Goal: Task Accomplishment & Management: Use online tool/utility

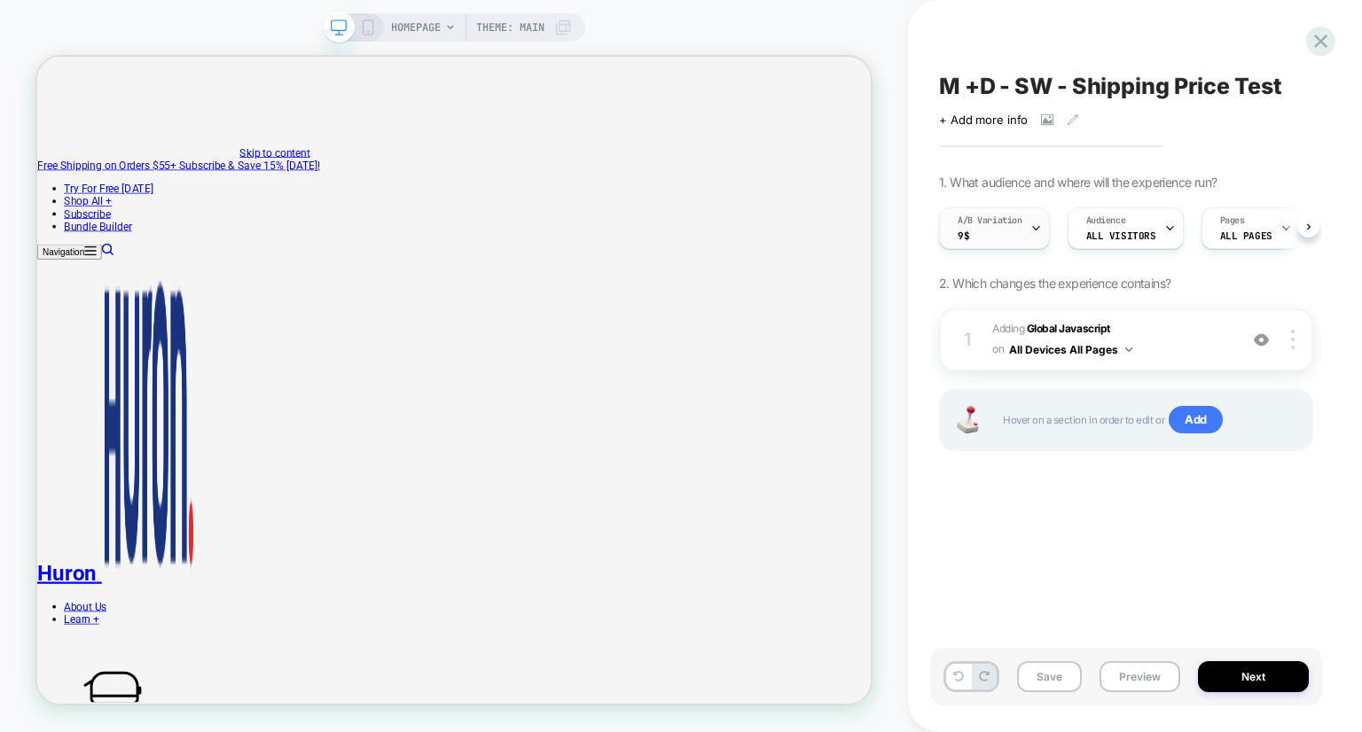
click at [994, 231] on div "A/B Variation 9$" at bounding box center [990, 228] width 100 height 40
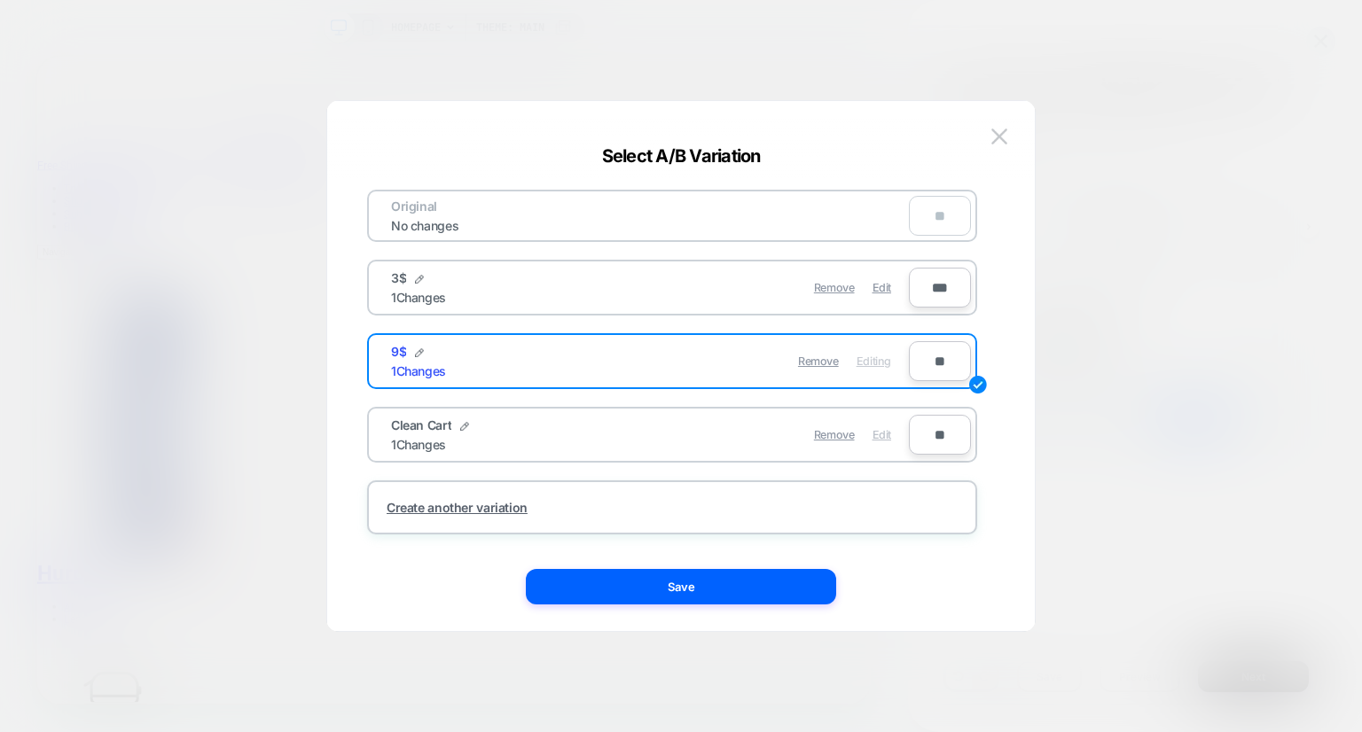
click at [876, 432] on span "Edit" at bounding box center [881, 434] width 19 height 13
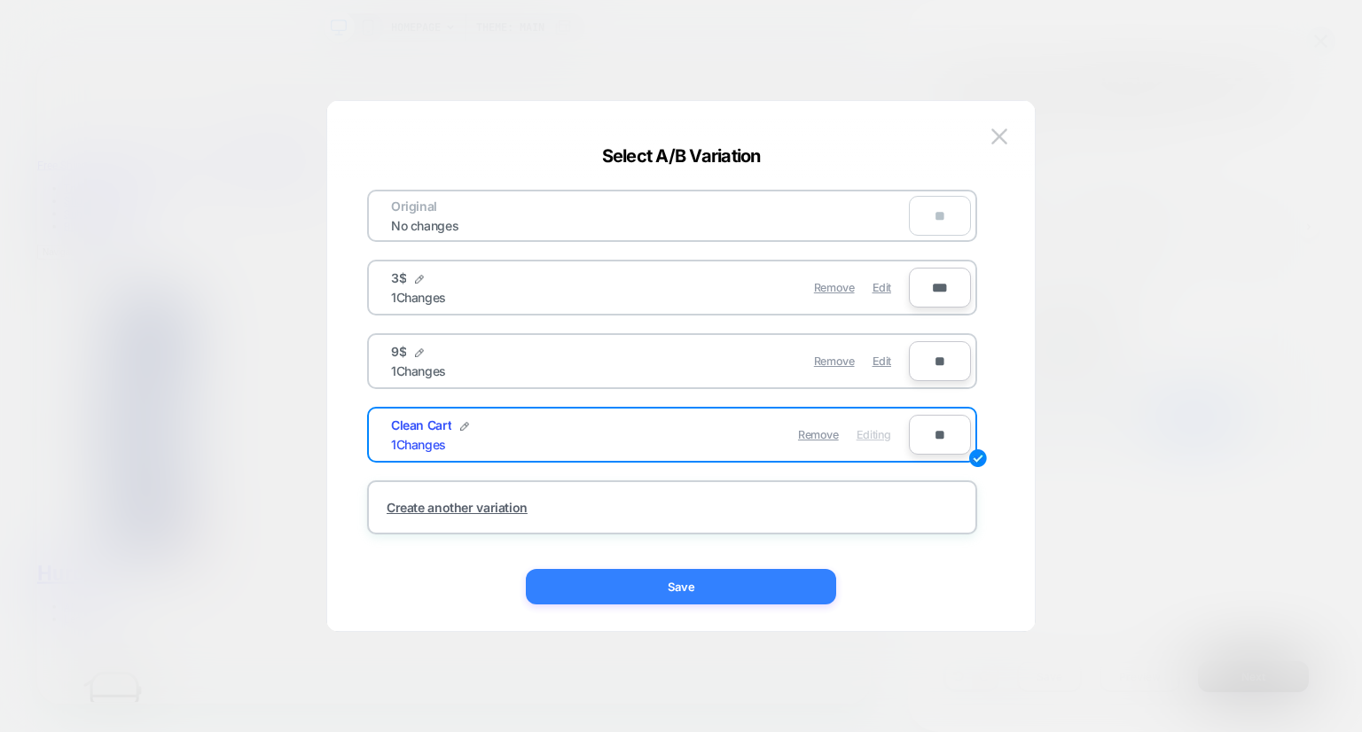
click at [702, 578] on button "Save" at bounding box center [681, 586] width 310 height 35
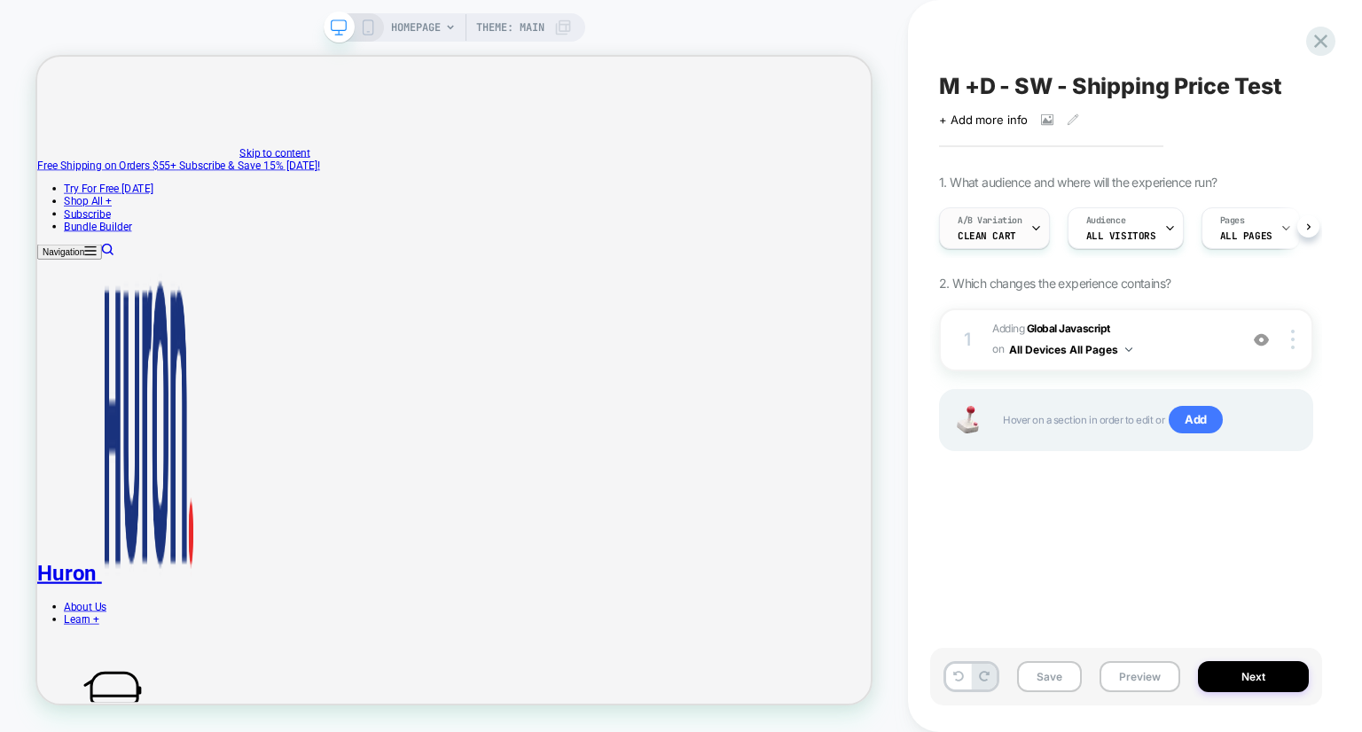
click at [994, 237] on span "Clean Cart" at bounding box center [987, 236] width 59 height 12
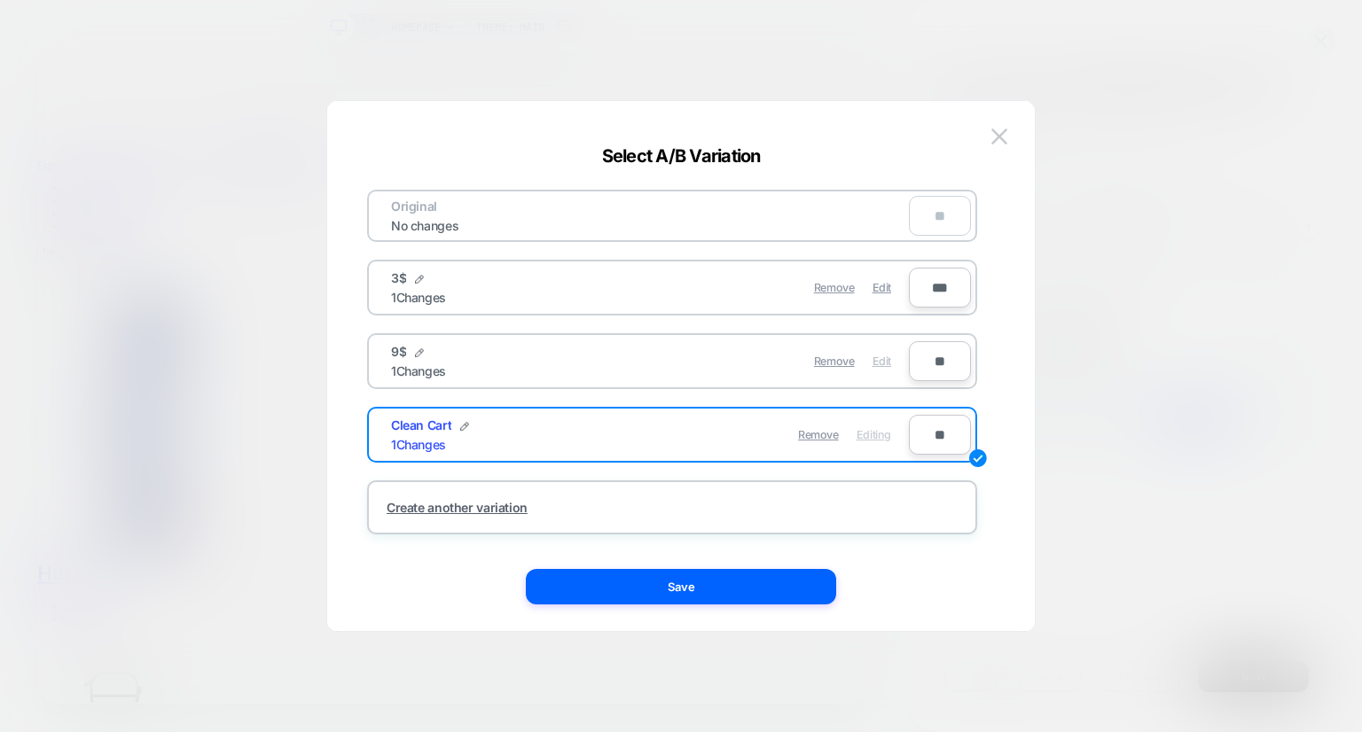
click at [887, 359] on span "Edit" at bounding box center [881, 361] width 19 height 13
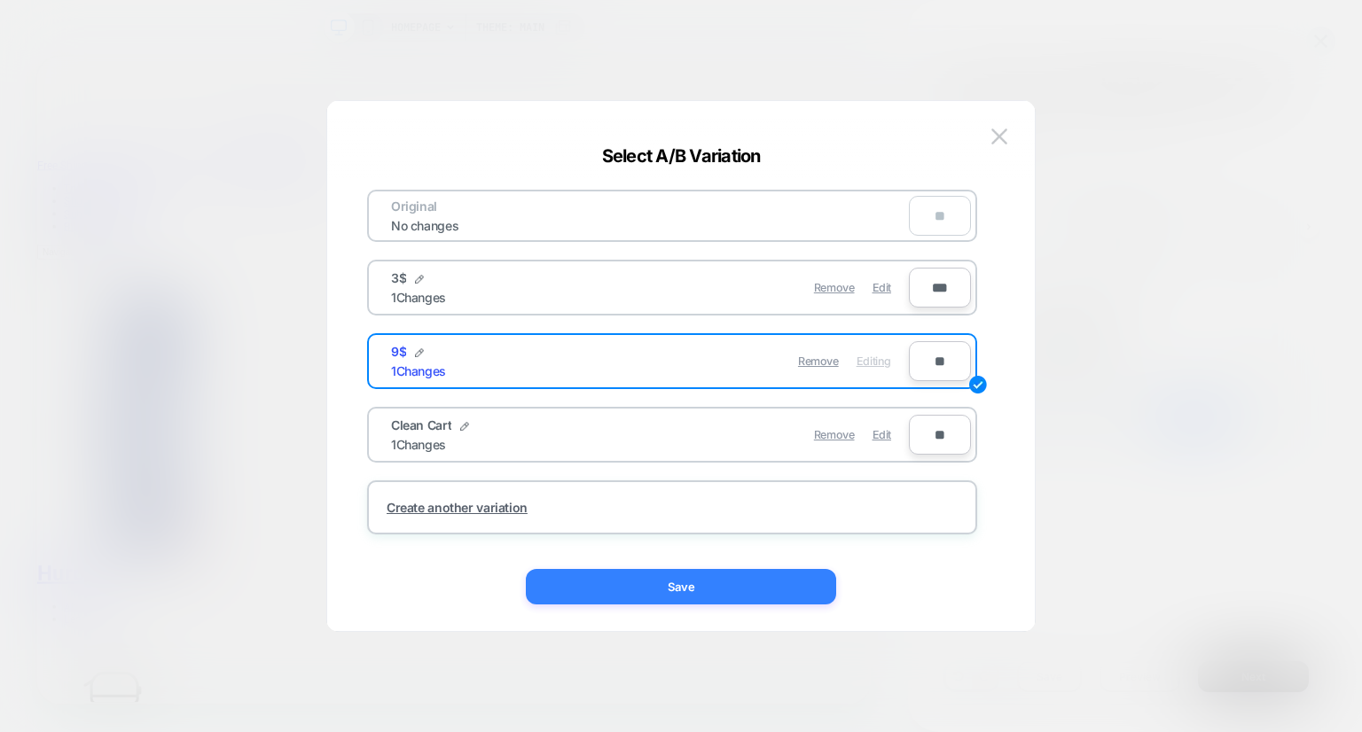
click at [726, 581] on button "Save" at bounding box center [681, 586] width 310 height 35
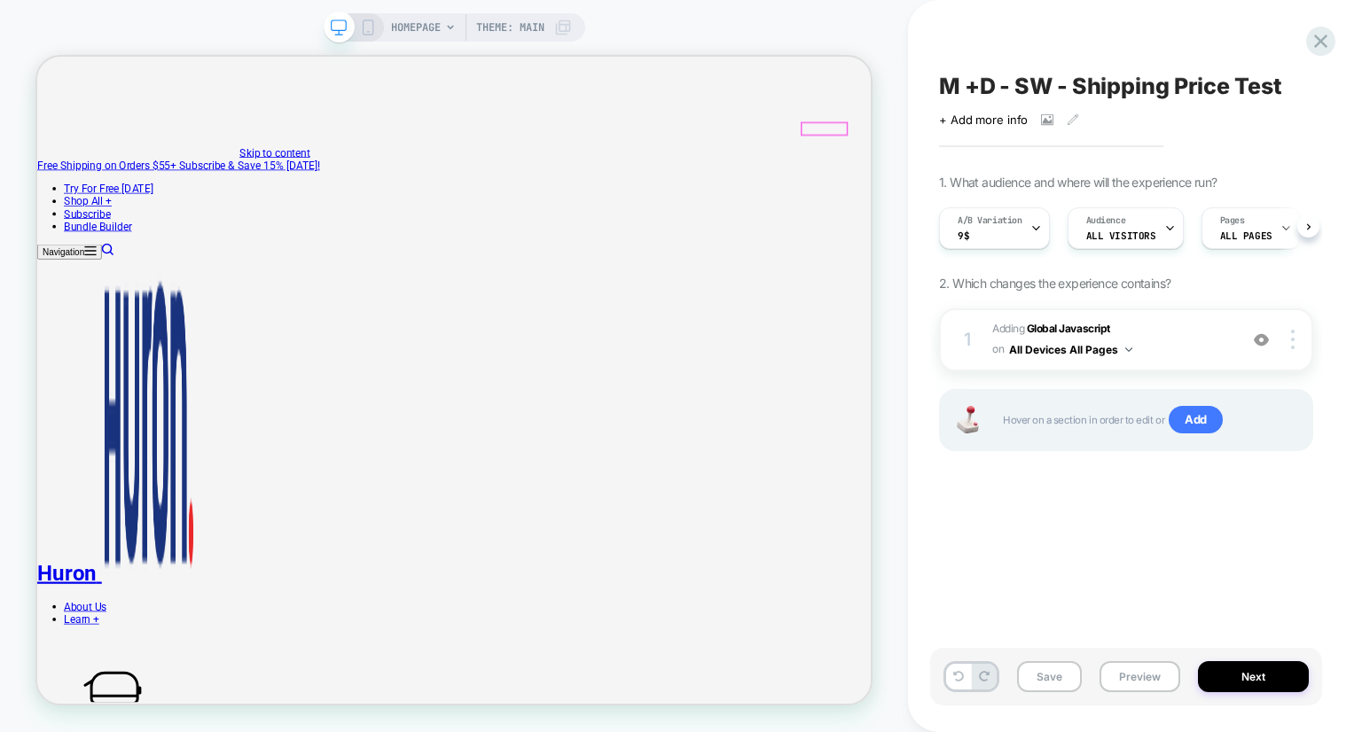
click at [979, 245] on div "A/B Variation 9$" at bounding box center [990, 228] width 100 height 40
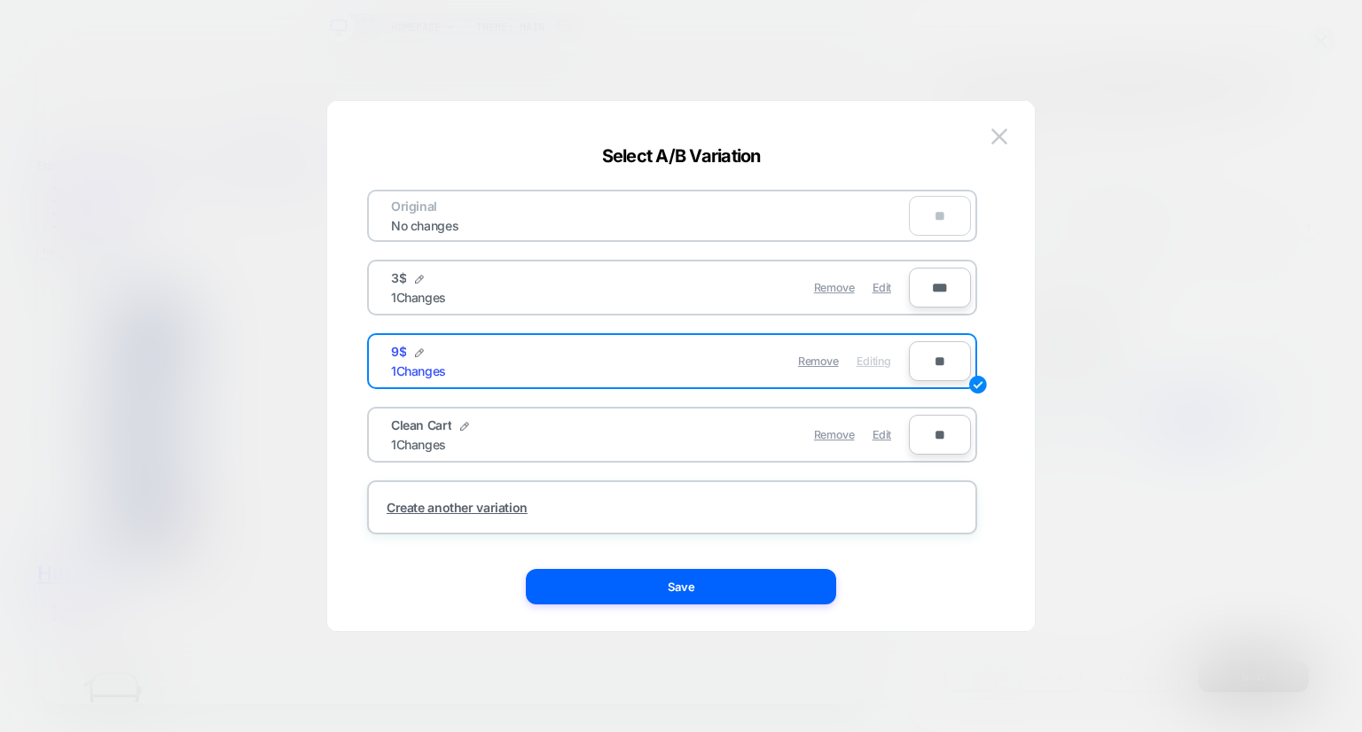
click at [518, 292] on div "3$ 1 Changes" at bounding box center [520, 287] width 259 height 35
click at [881, 289] on span "Edit" at bounding box center [881, 287] width 19 height 13
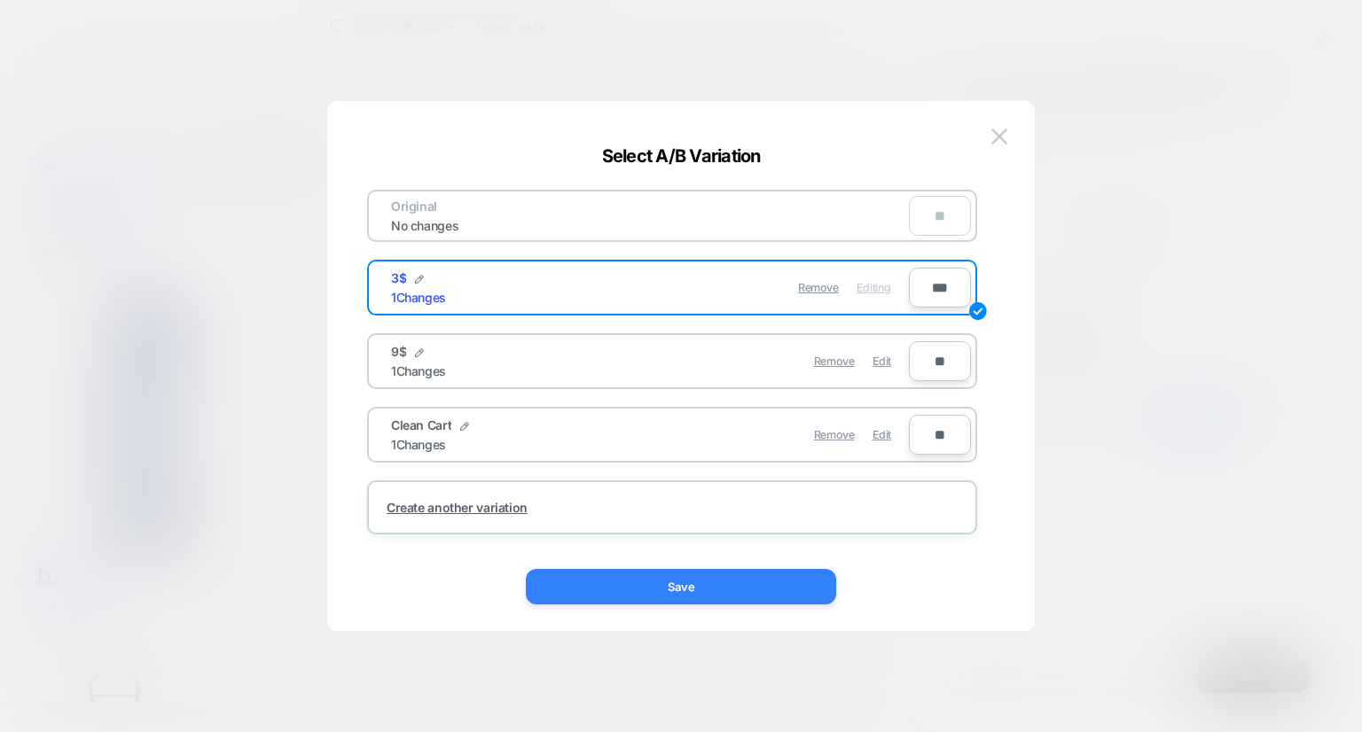
click at [745, 583] on button "Save" at bounding box center [681, 586] width 310 height 35
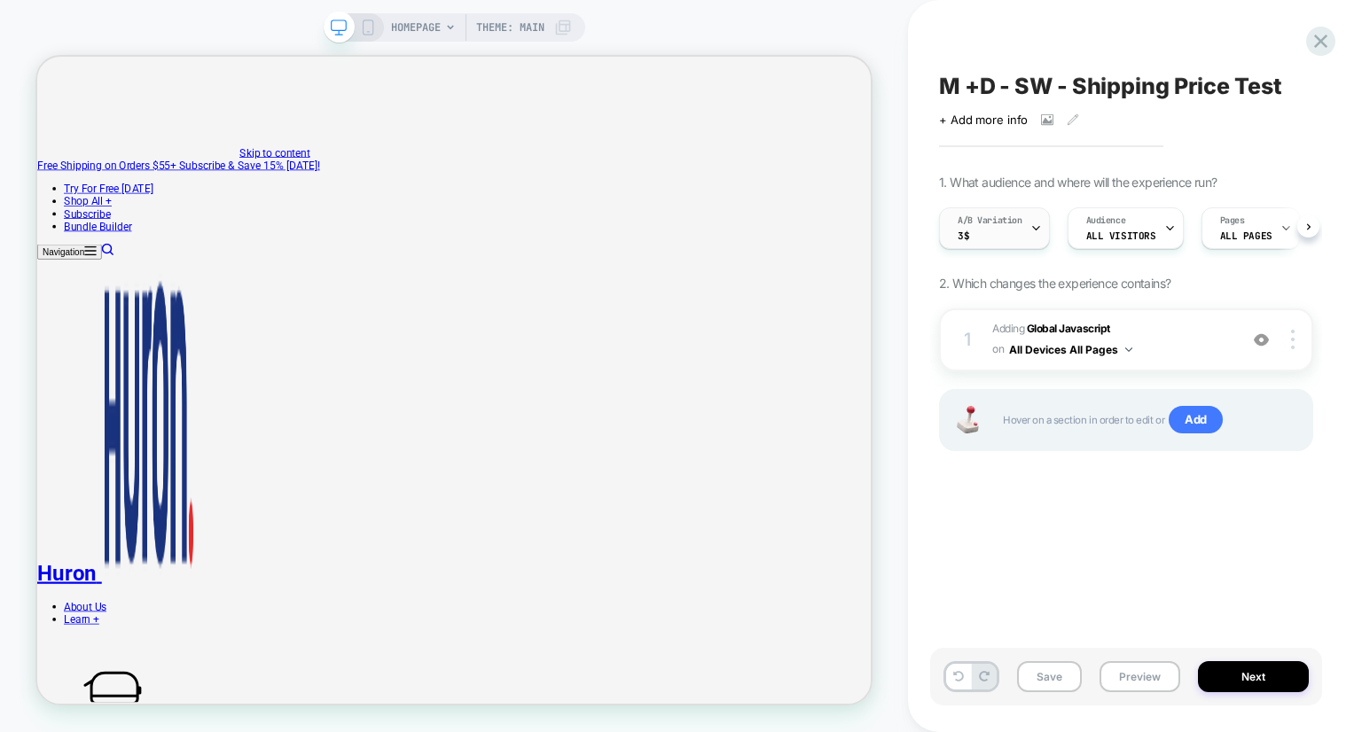
click at [1005, 238] on div "A/B Variation 3$" at bounding box center [990, 228] width 100 height 40
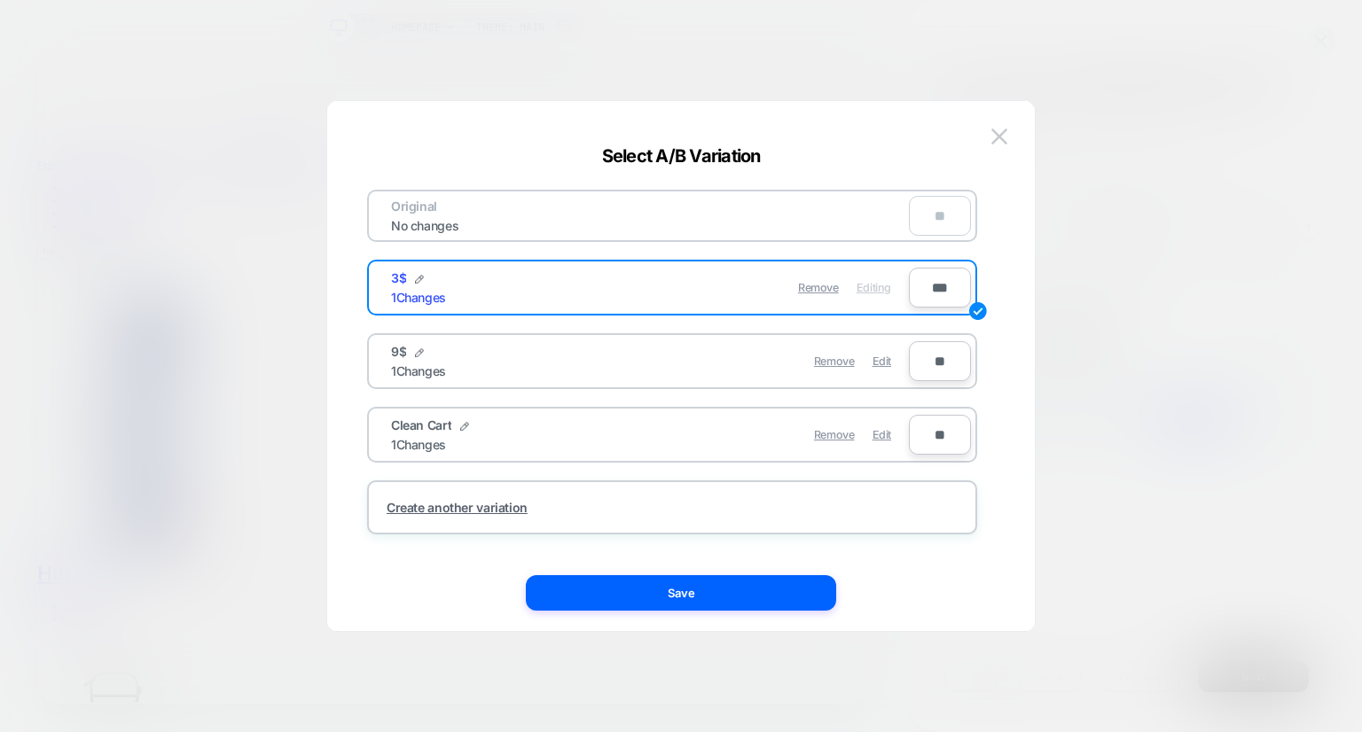
click at [1089, 503] on div at bounding box center [681, 366] width 1362 height 732
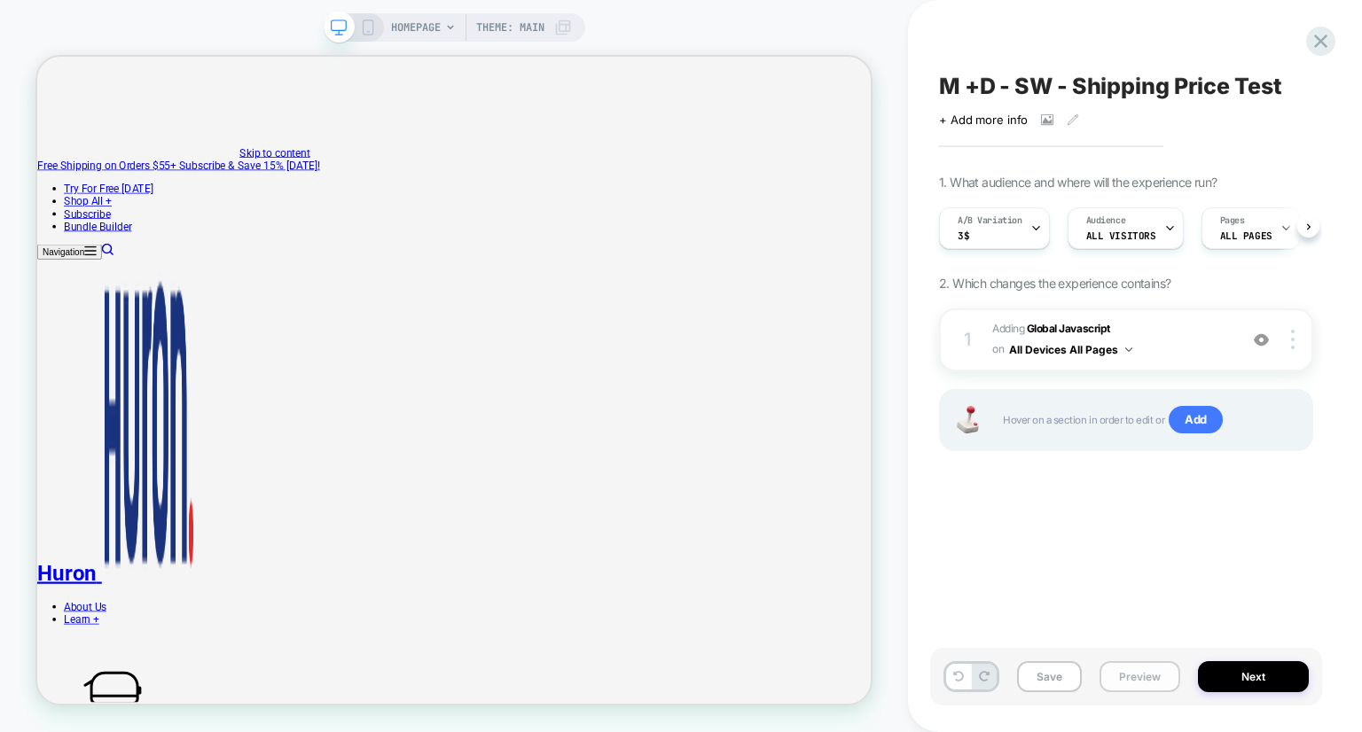
click at [1130, 672] on button "Preview" at bounding box center [1139, 676] width 81 height 31
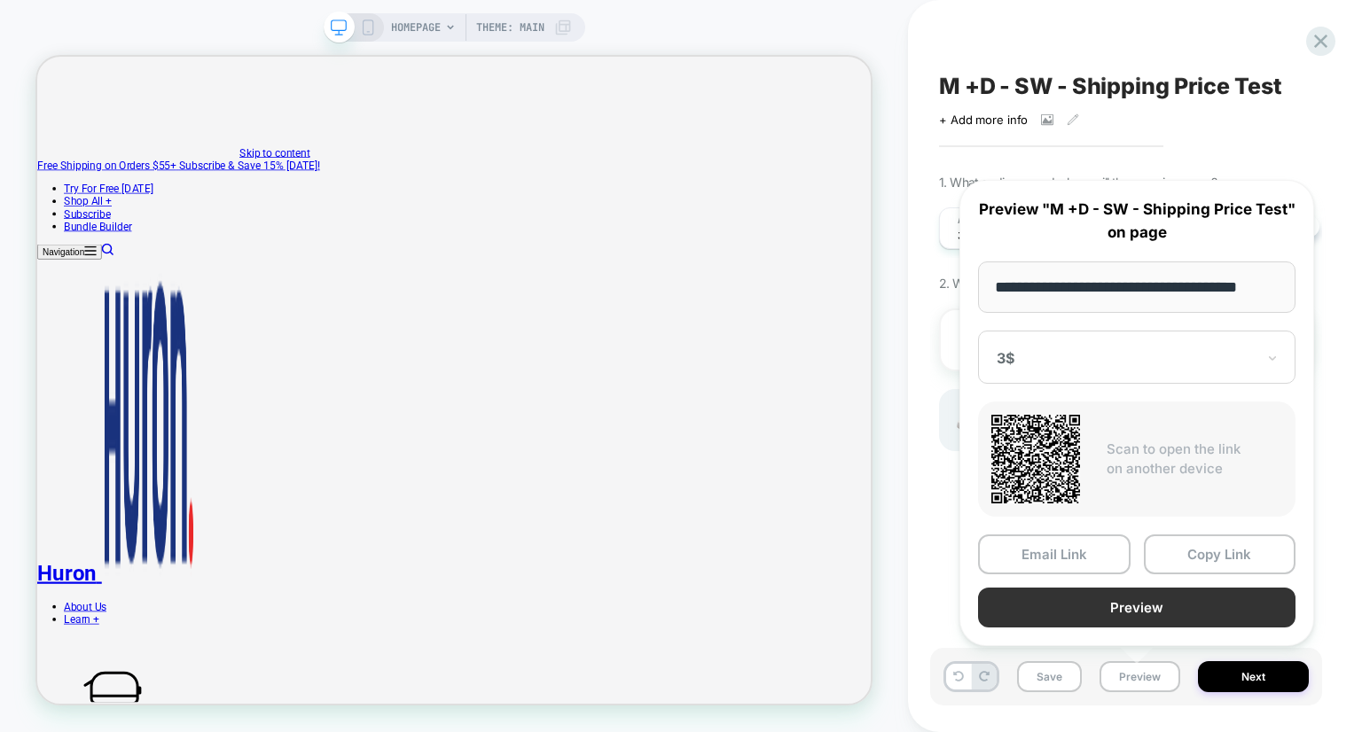
scroll to position [0, 17]
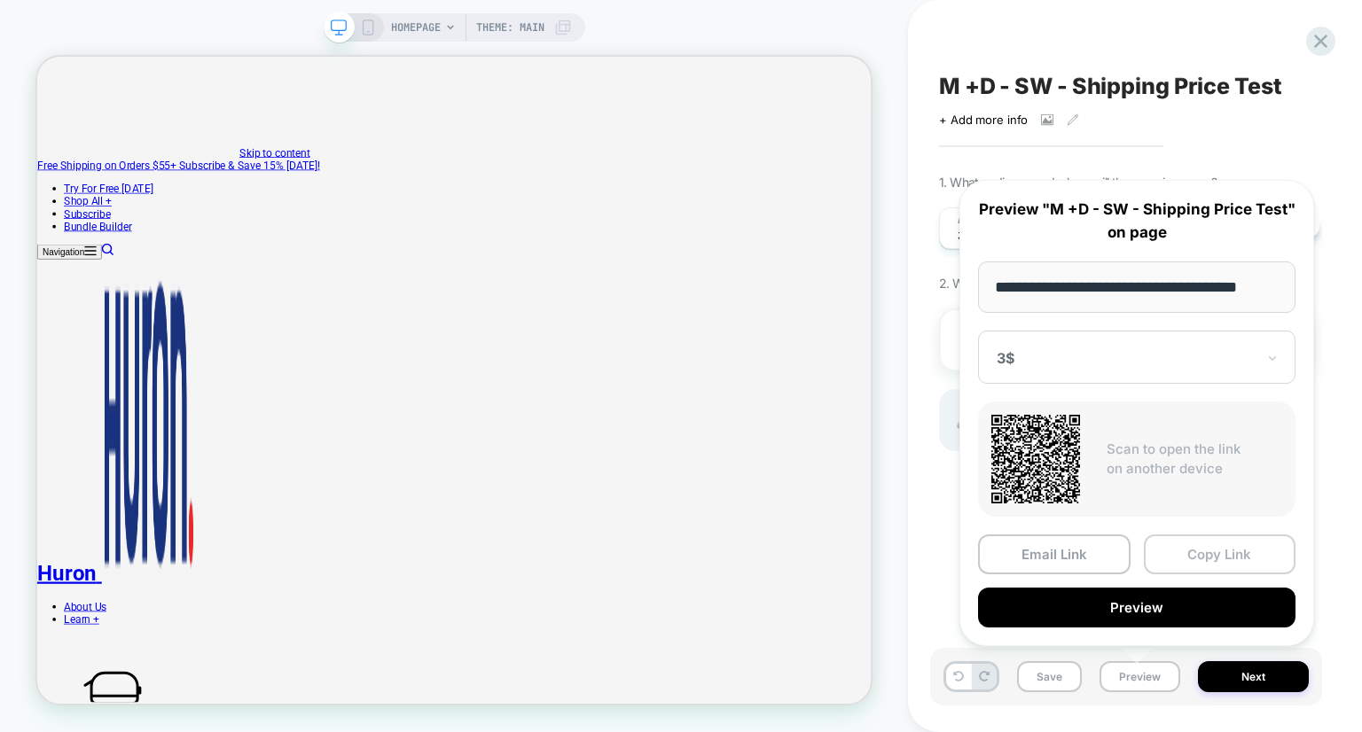
click at [1199, 551] on button "Copy Link" at bounding box center [1220, 555] width 153 height 40
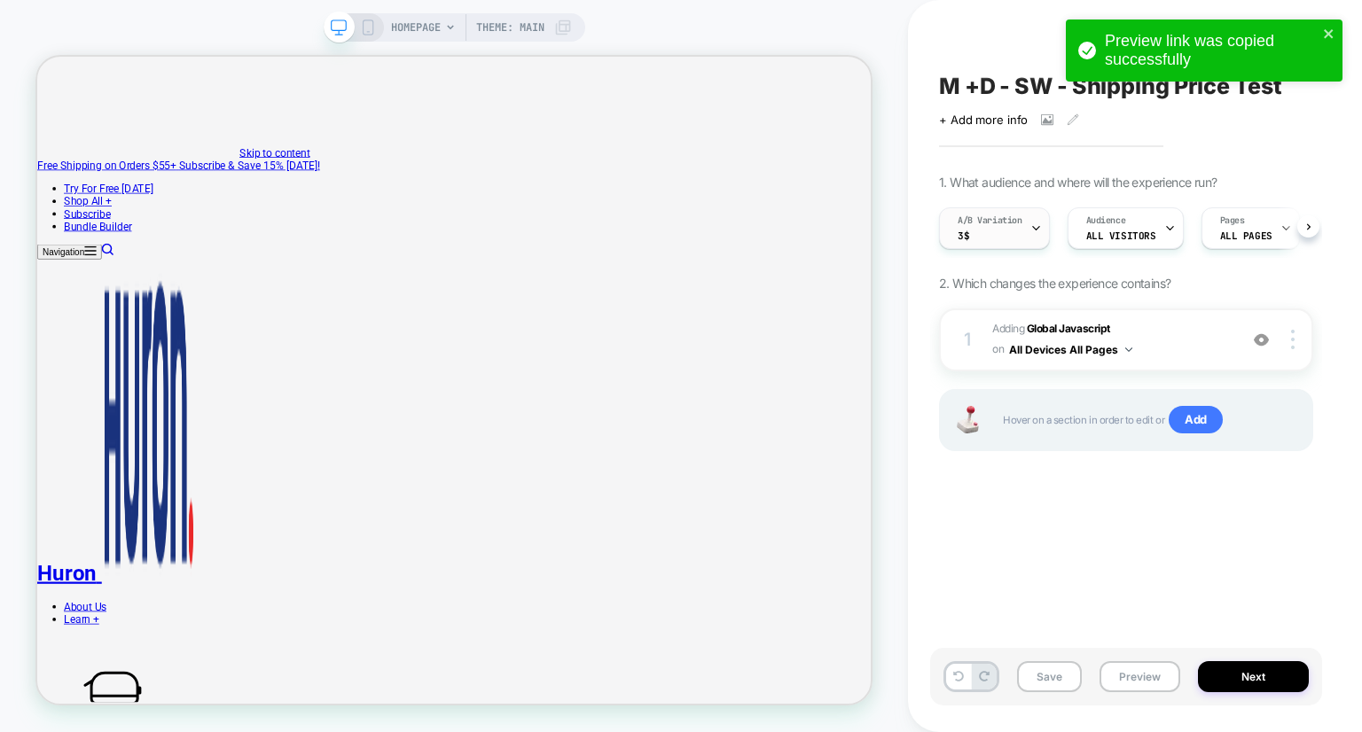
click at [1023, 231] on div "A/B Variation 3$" at bounding box center [990, 228] width 100 height 40
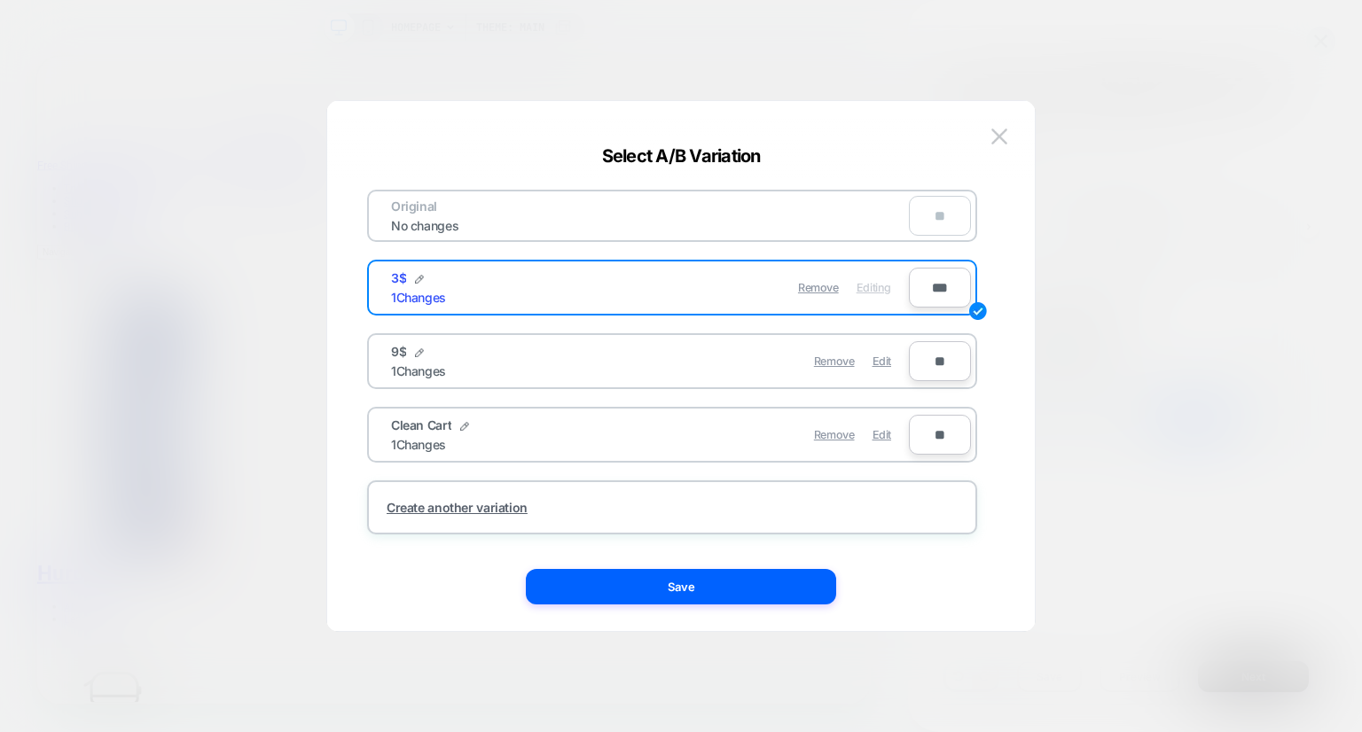
click at [677, 569] on button "Save" at bounding box center [681, 586] width 310 height 35
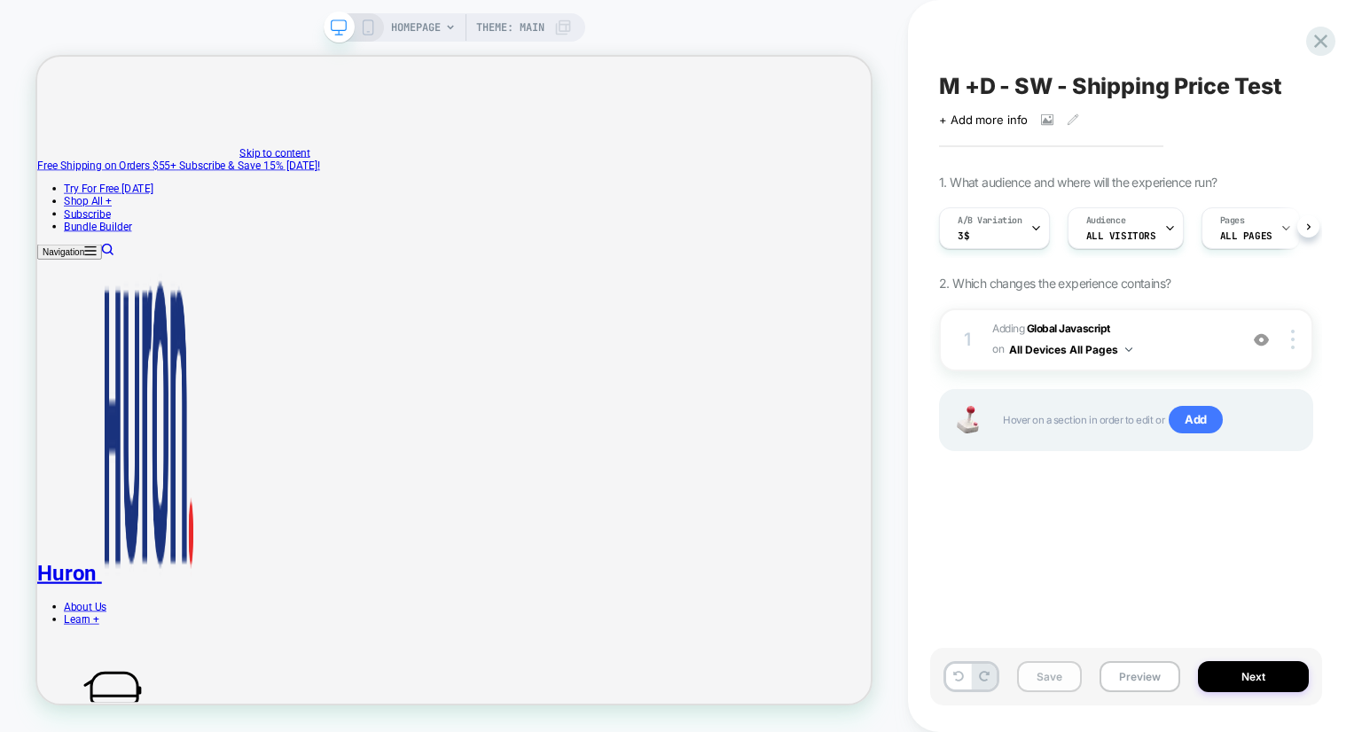
click at [1048, 676] on button "Save" at bounding box center [1049, 676] width 65 height 31
click at [1316, 44] on icon at bounding box center [1320, 41] width 13 height 13
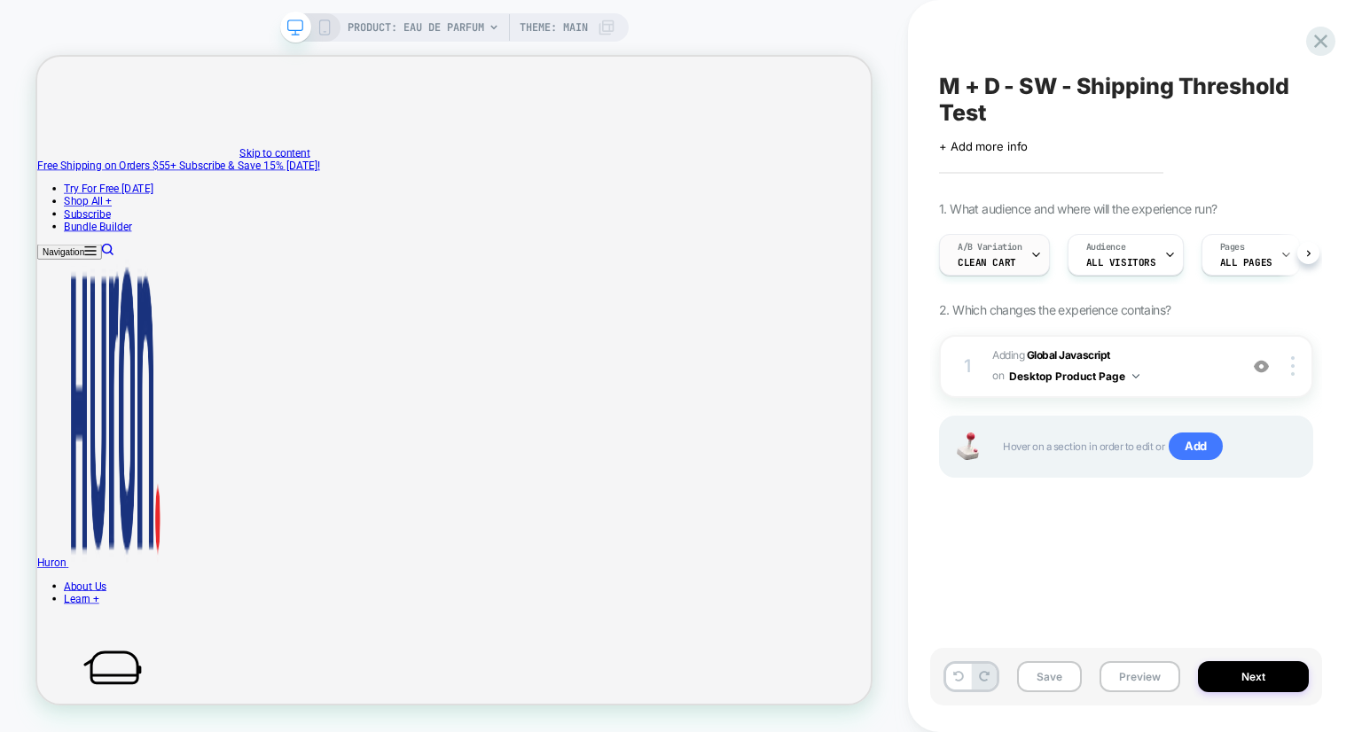
click at [1030, 245] on div at bounding box center [1036, 255] width 12 height 40
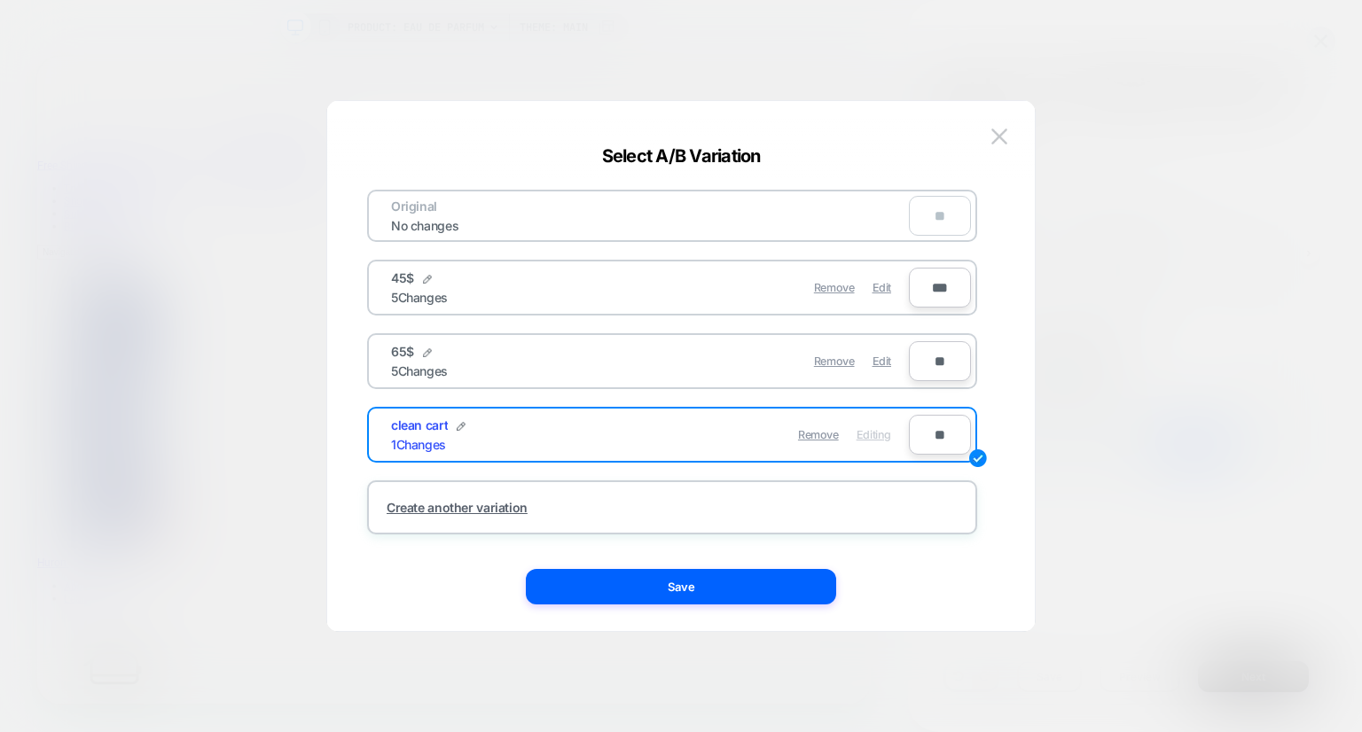
click at [891, 356] on div "Remove Edit" at bounding box center [775, 361] width 250 height 35
click at [882, 365] on span "Edit" at bounding box center [881, 361] width 19 height 13
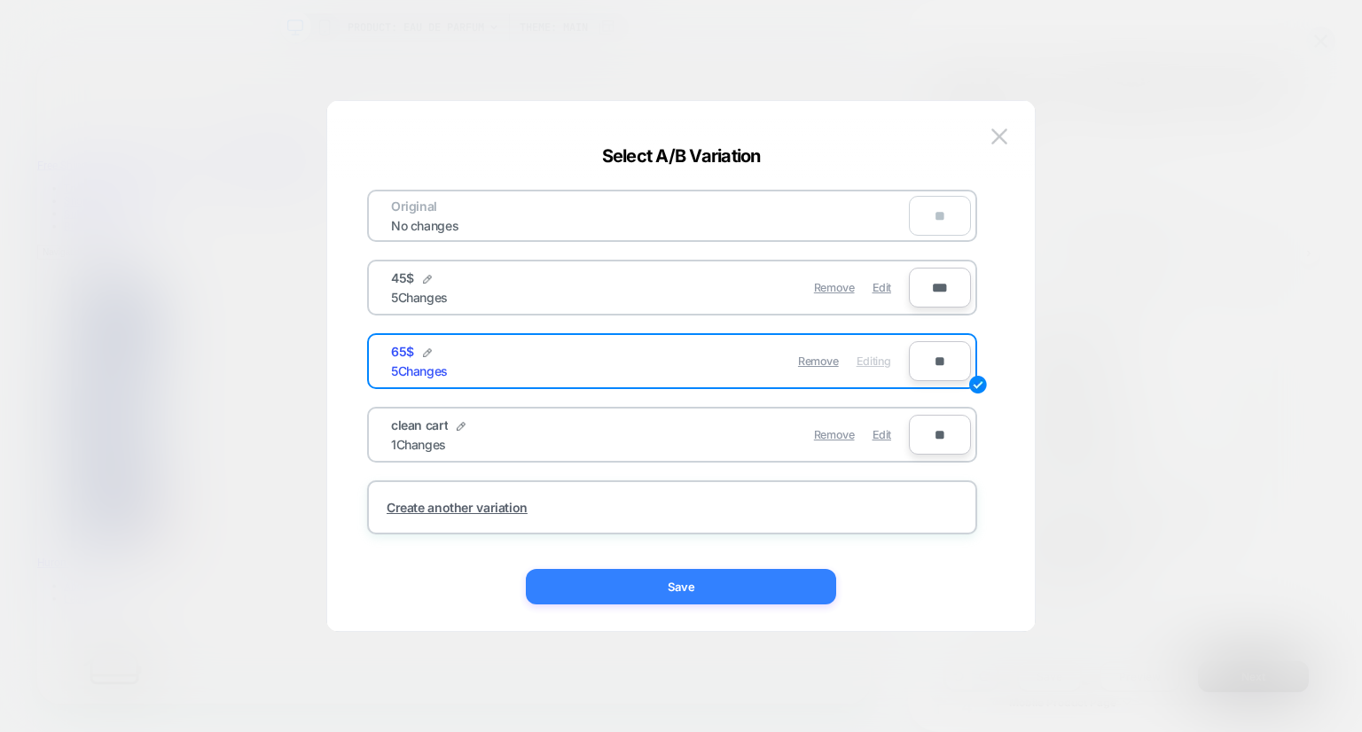
click at [709, 583] on button "Save" at bounding box center [681, 586] width 310 height 35
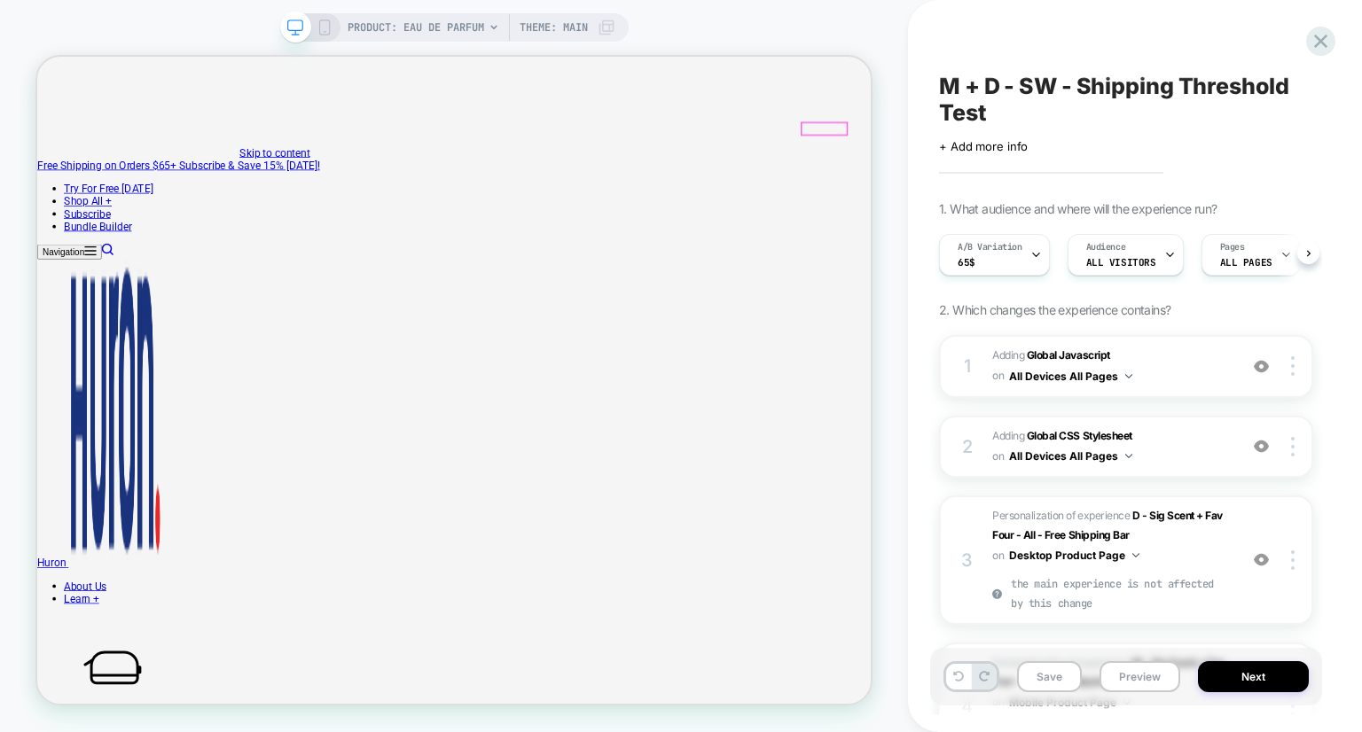
click at [992, 263] on div "A/B Variation 65$" at bounding box center [990, 255] width 100 height 40
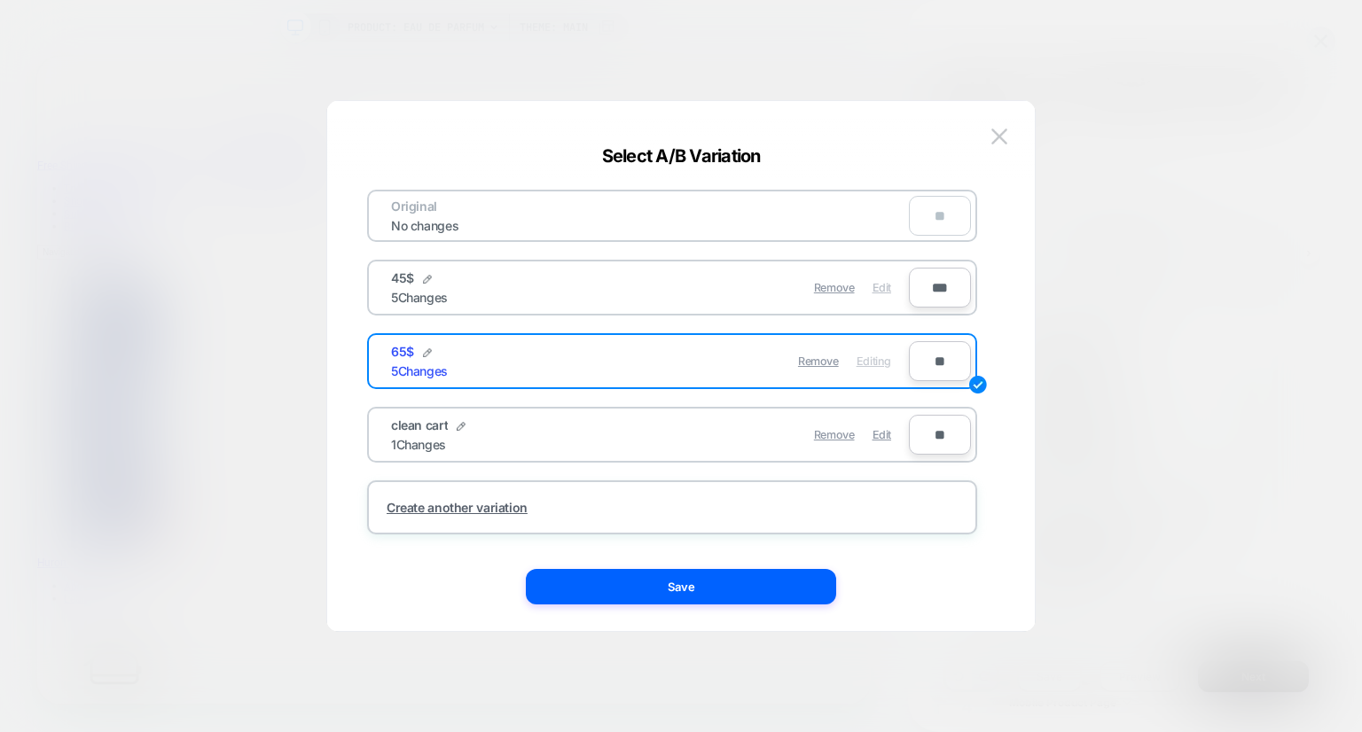
click at [882, 287] on span "Edit" at bounding box center [881, 287] width 19 height 13
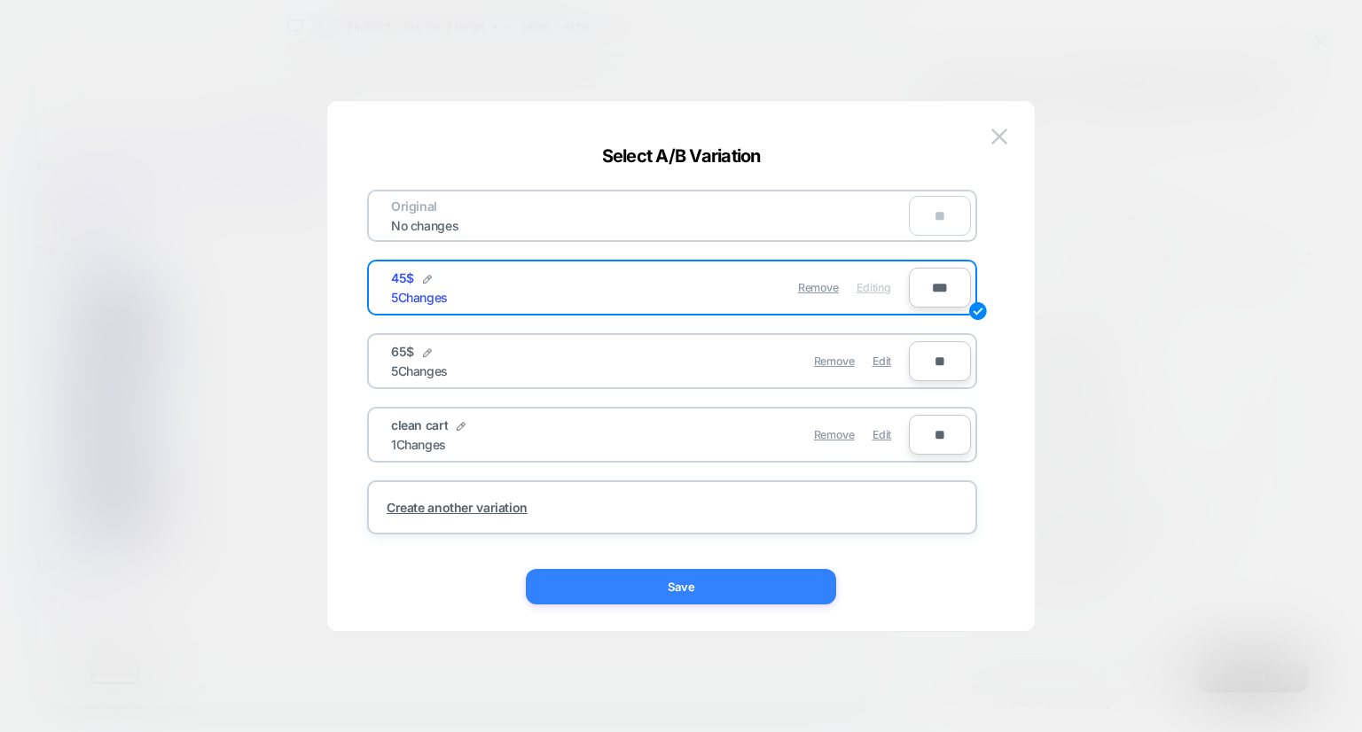
click at [697, 576] on button "Save" at bounding box center [681, 586] width 310 height 35
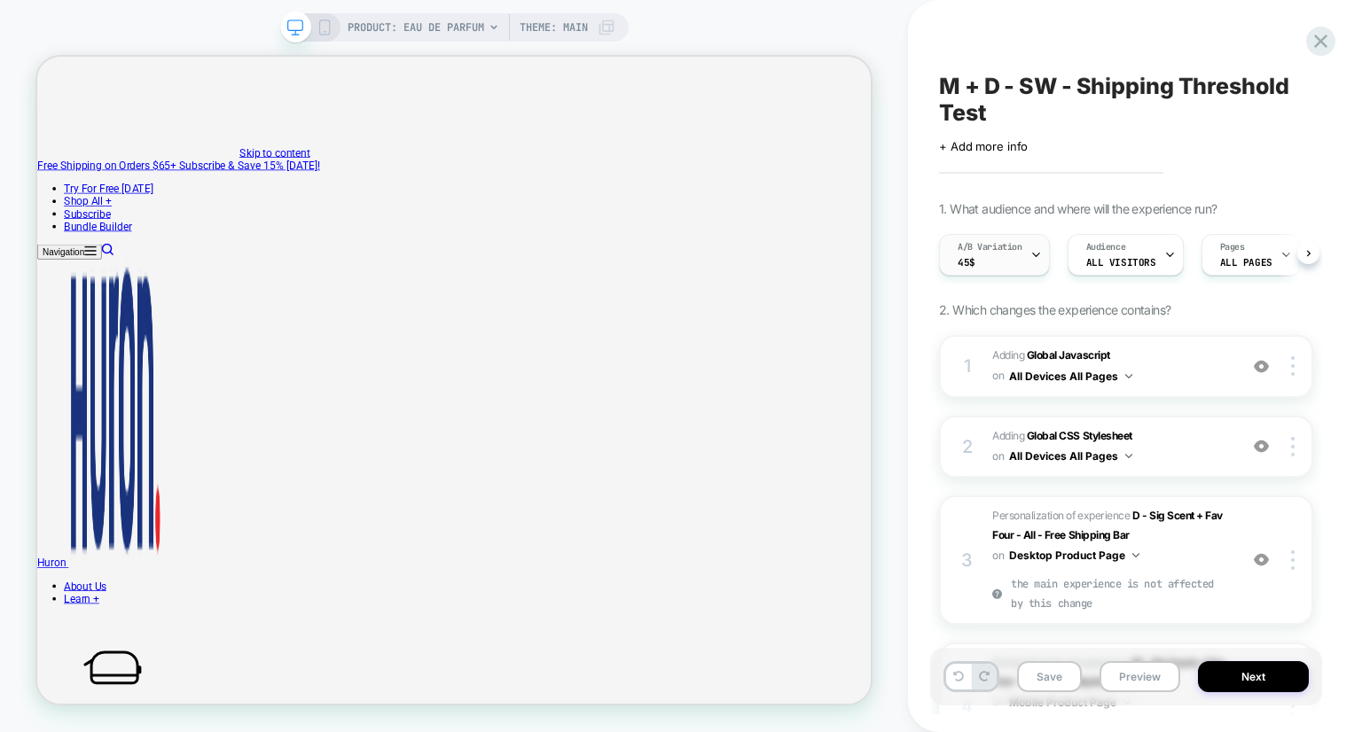
click at [1022, 256] on div "A/B Variation 45$" at bounding box center [990, 255] width 100 height 40
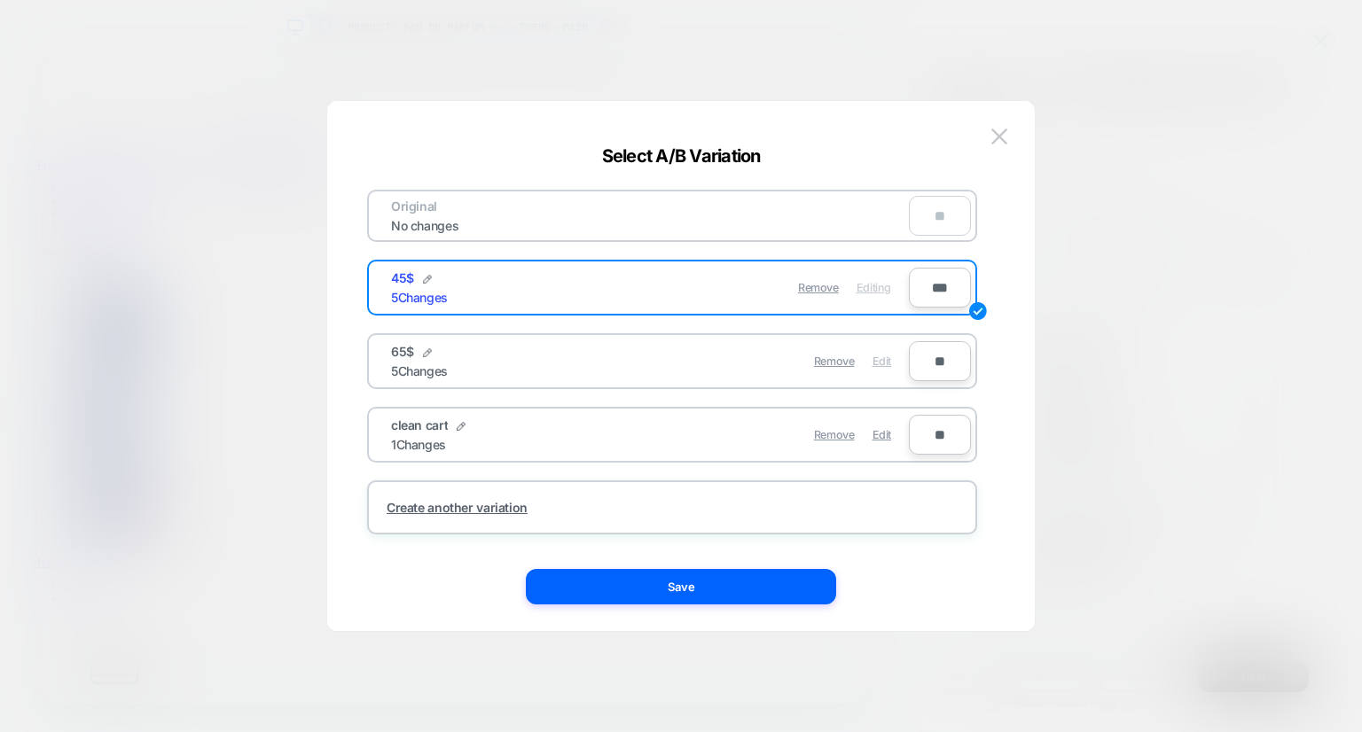
click at [883, 368] on div "Edit" at bounding box center [881, 361] width 19 height 35
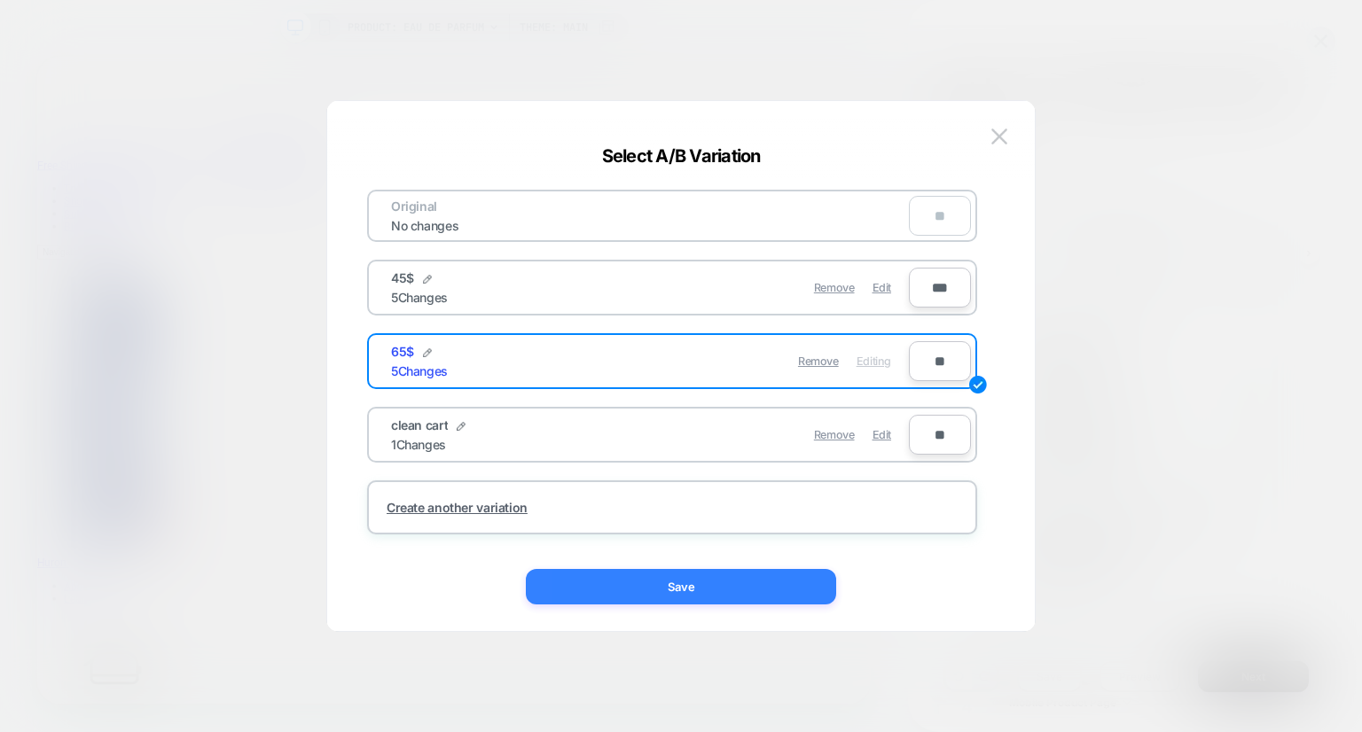
click at [713, 583] on button "Save" at bounding box center [681, 586] width 310 height 35
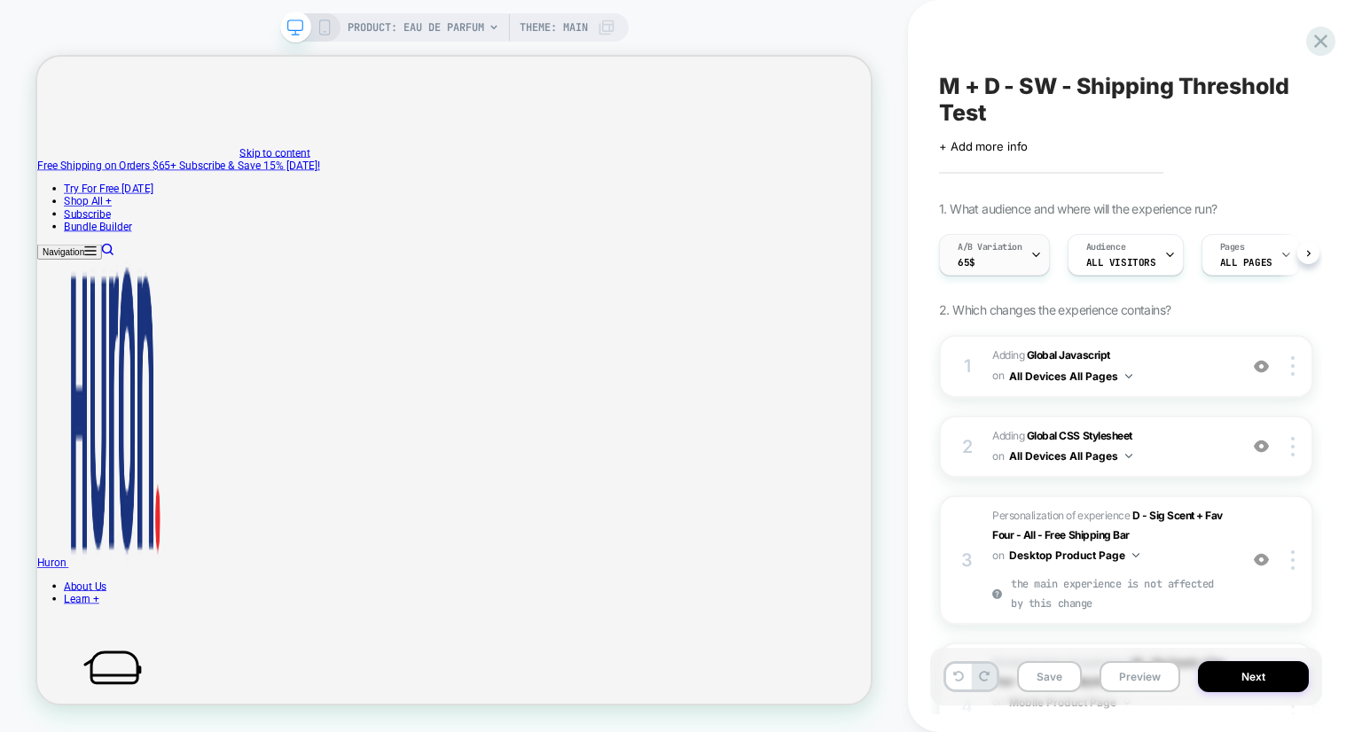
click at [1010, 267] on div "A/B Variation 65$" at bounding box center [990, 255] width 100 height 40
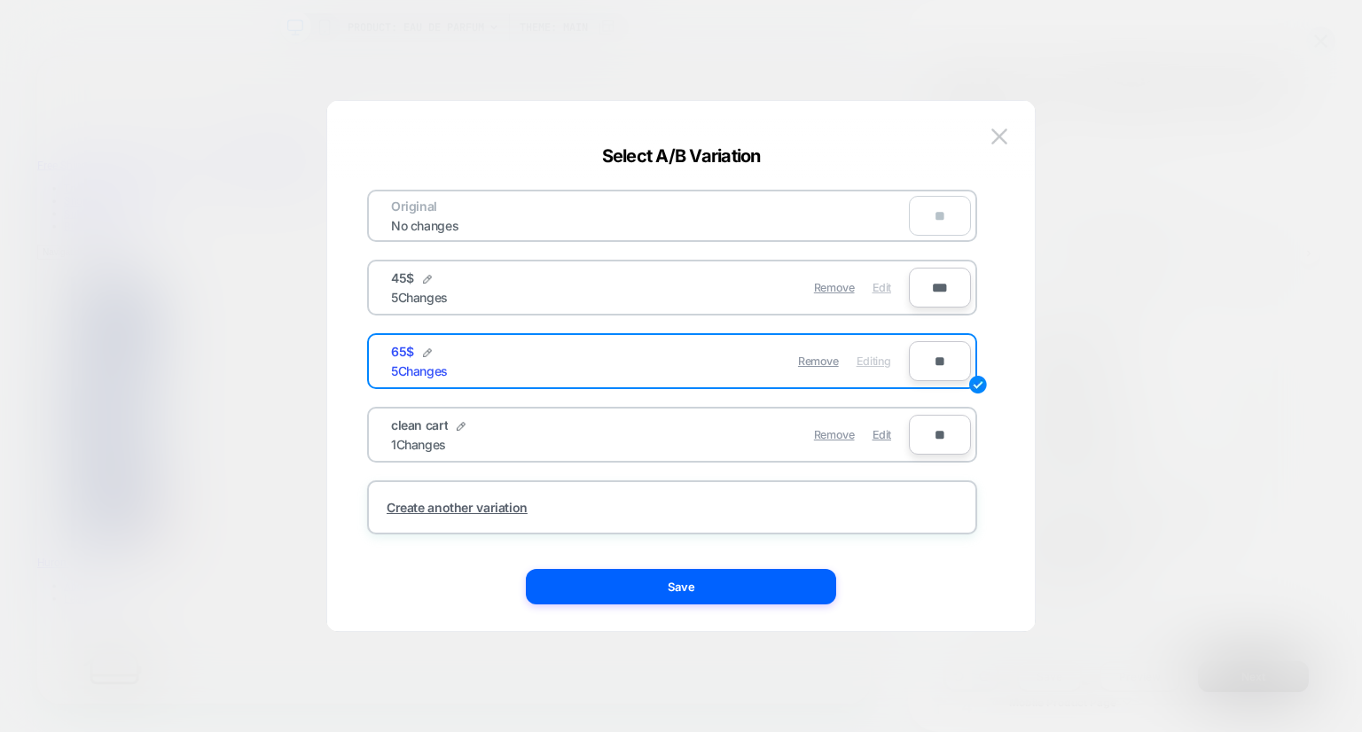
click at [881, 287] on span "Edit" at bounding box center [881, 287] width 19 height 13
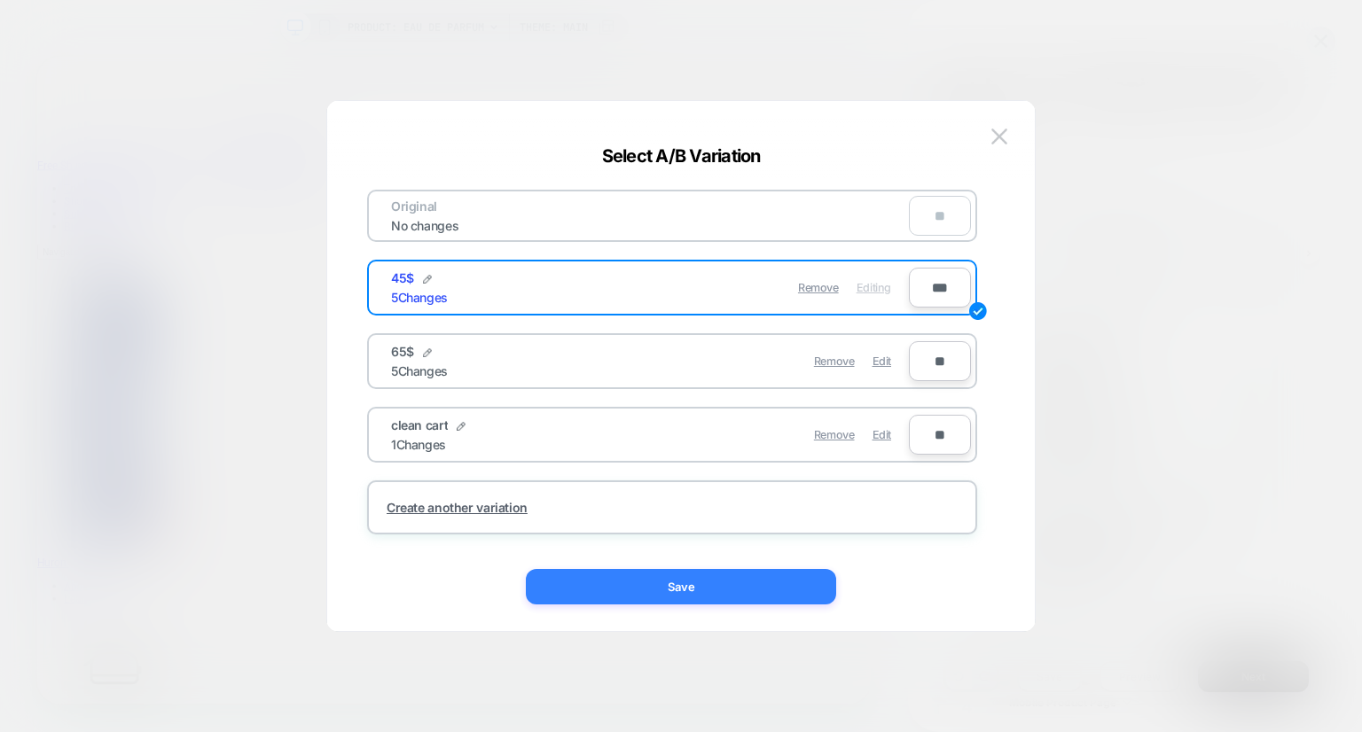
click at [739, 591] on button "Save" at bounding box center [681, 586] width 310 height 35
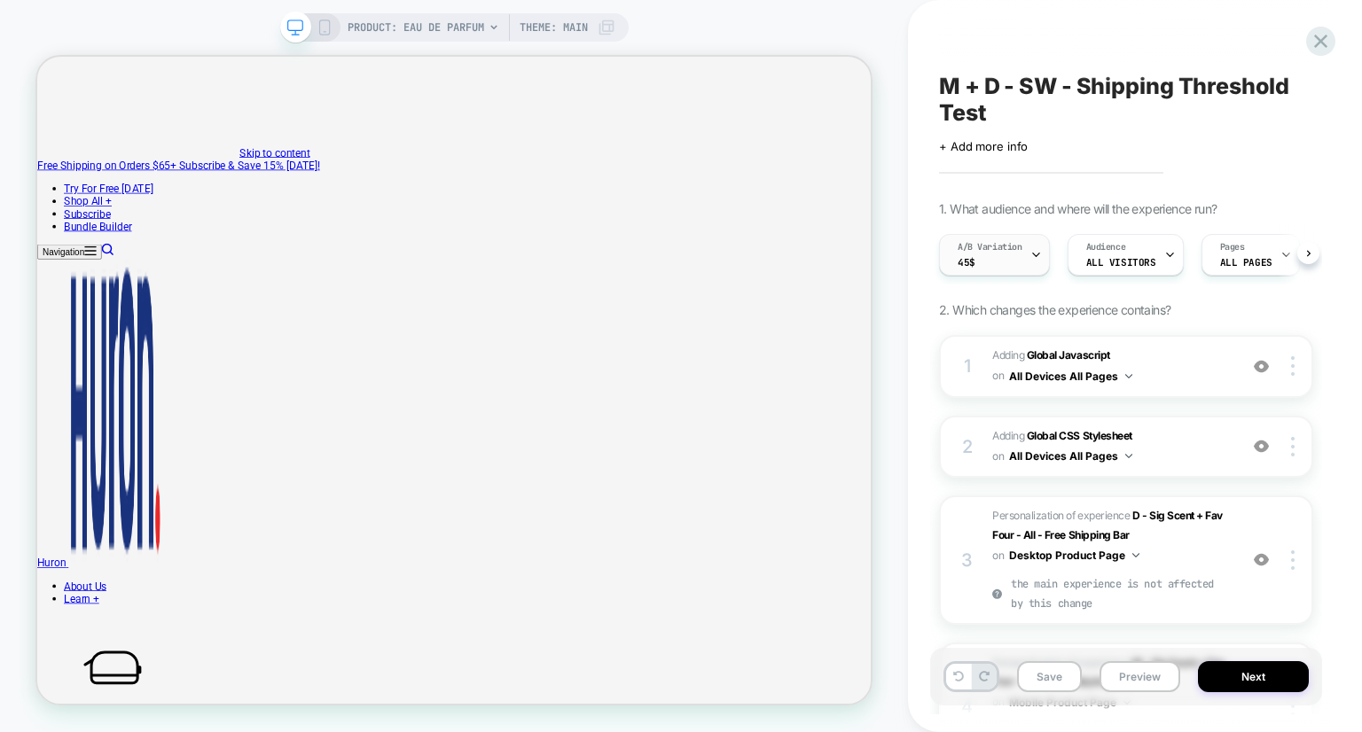
click at [1030, 262] on div at bounding box center [1036, 255] width 12 height 40
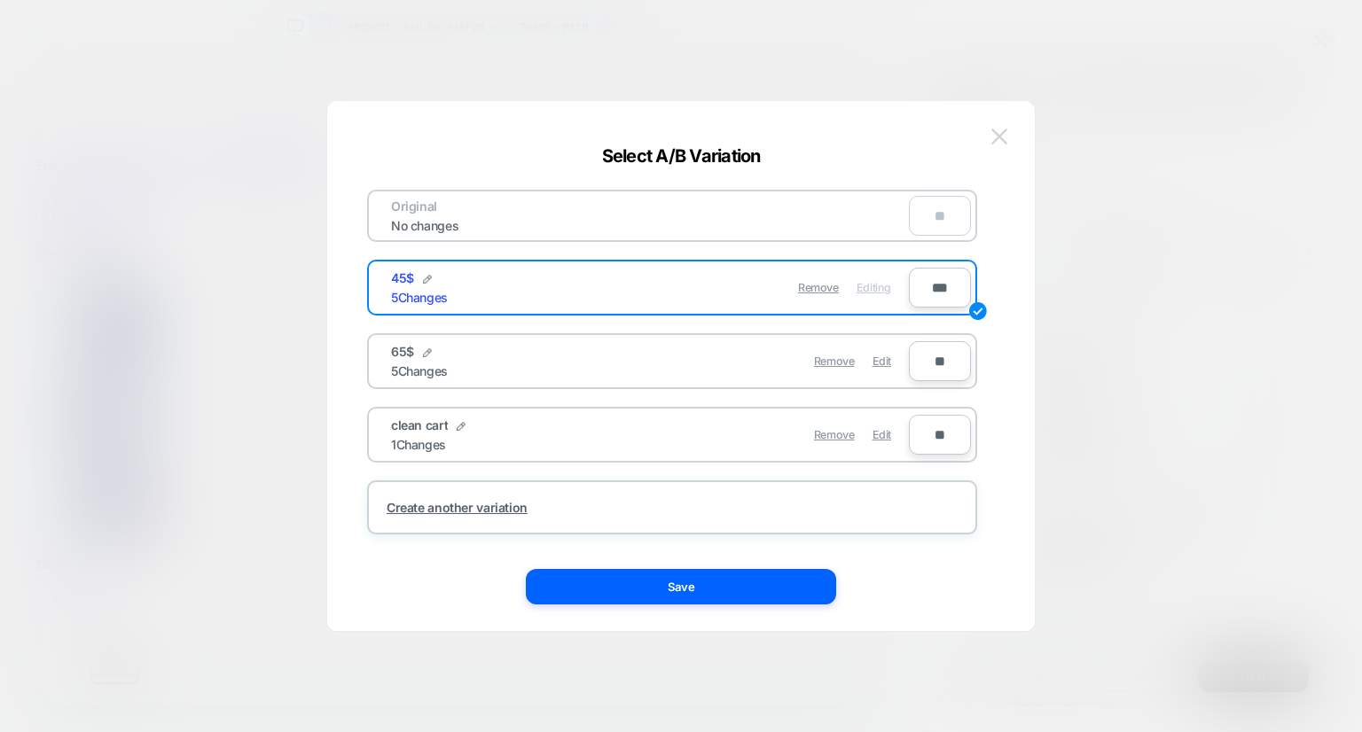
click at [1000, 133] on img at bounding box center [999, 136] width 16 height 15
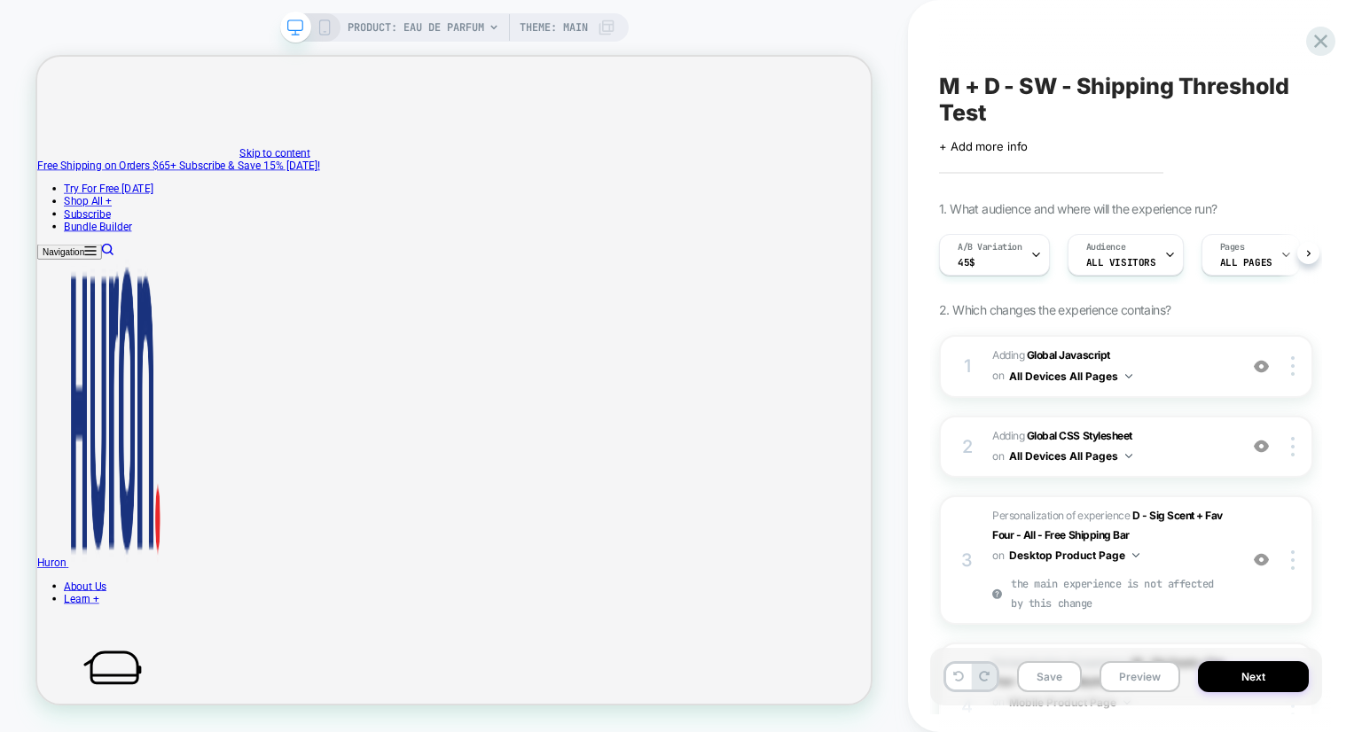
click at [1213, 150] on div "+ Add more info" at bounding box center [1116, 146] width 355 height 14
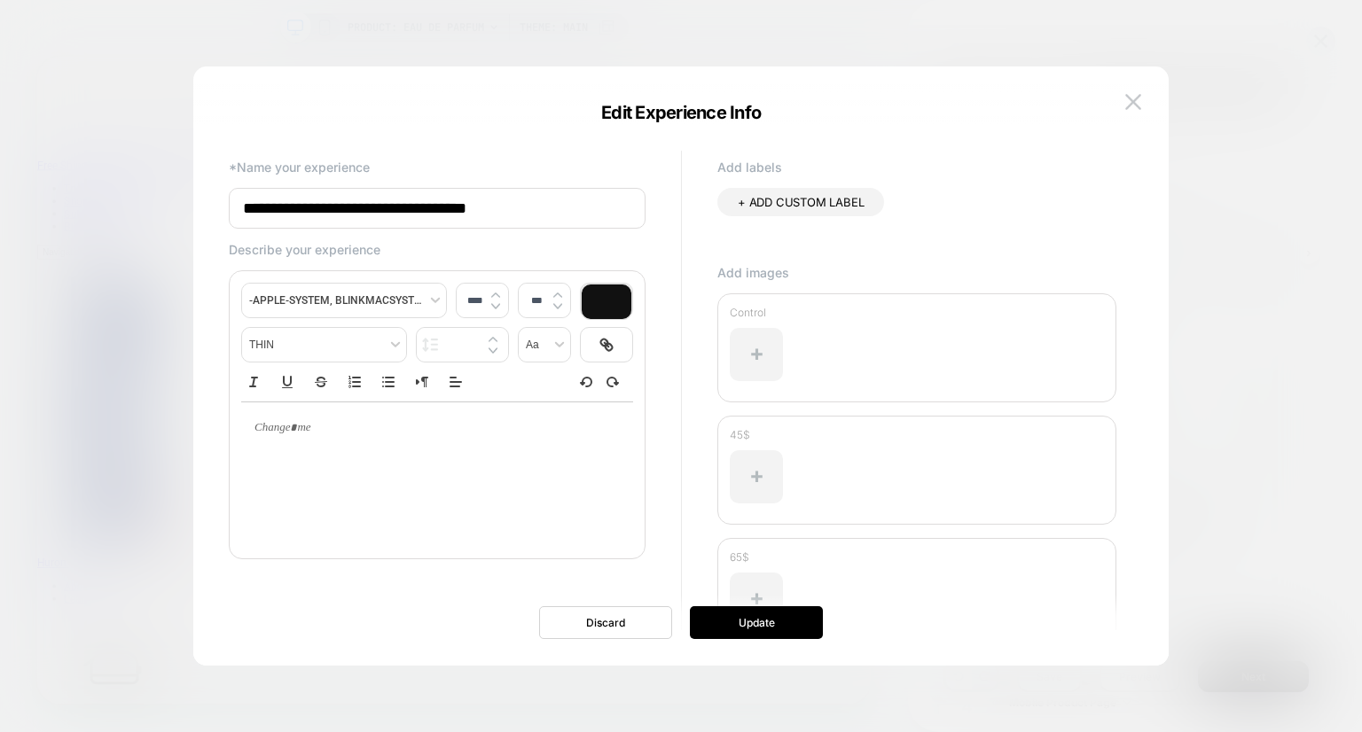
click at [989, 58] on div at bounding box center [681, 366] width 1362 height 732
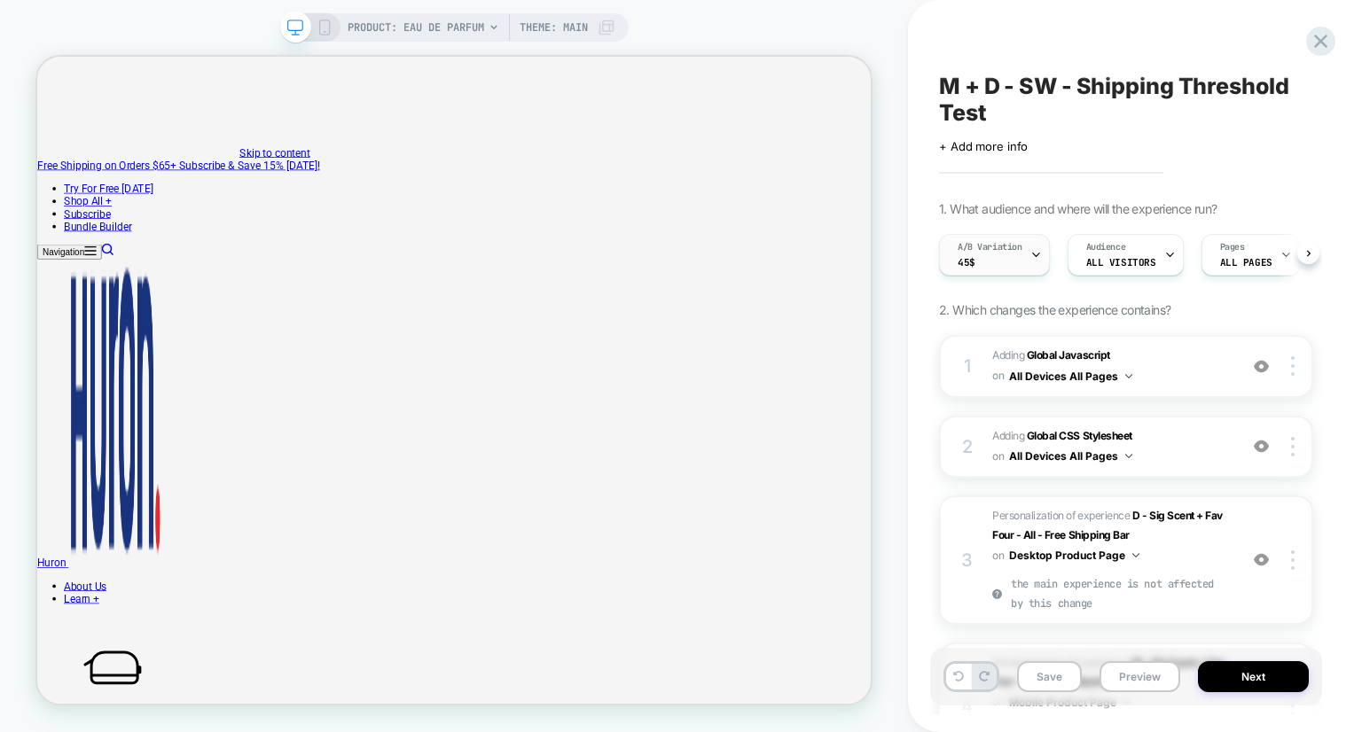
click at [989, 254] on div "A/B Variation 45$" at bounding box center [990, 255] width 100 height 40
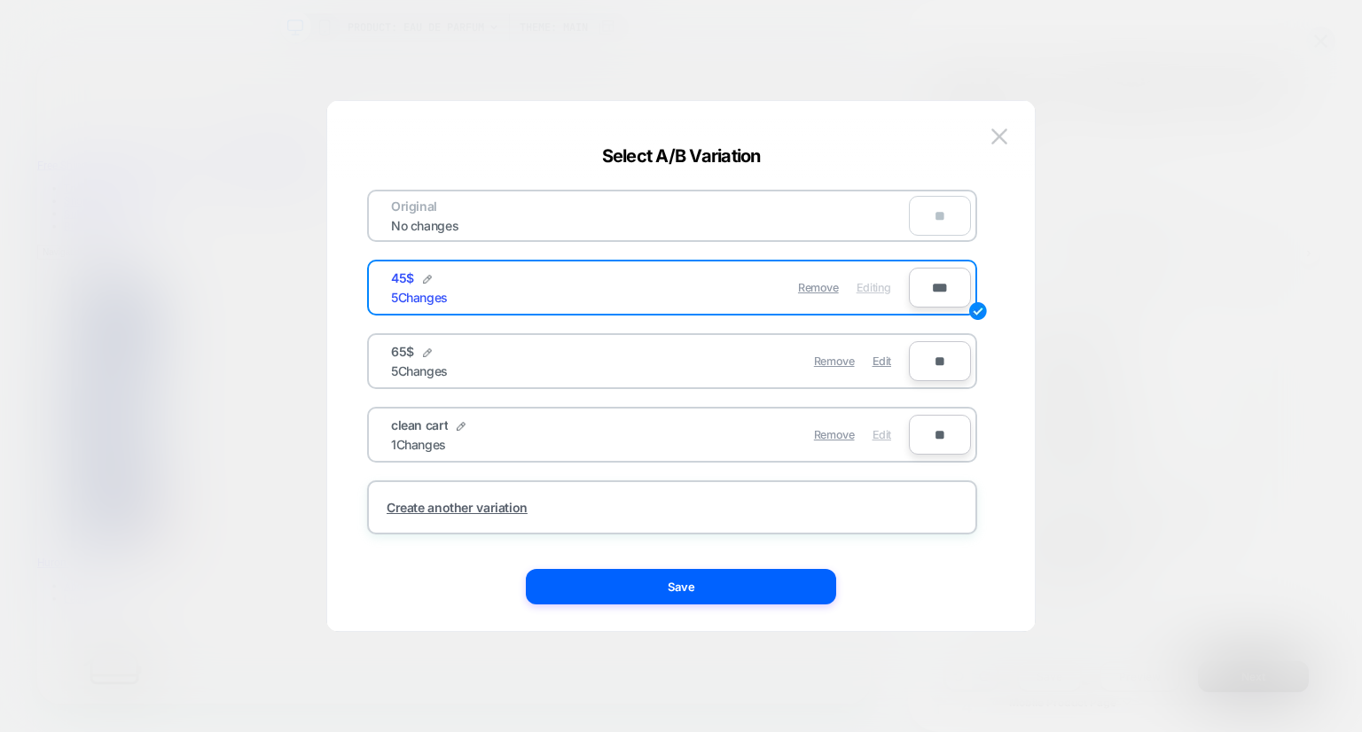
click at [880, 430] on span "Edit" at bounding box center [881, 434] width 19 height 13
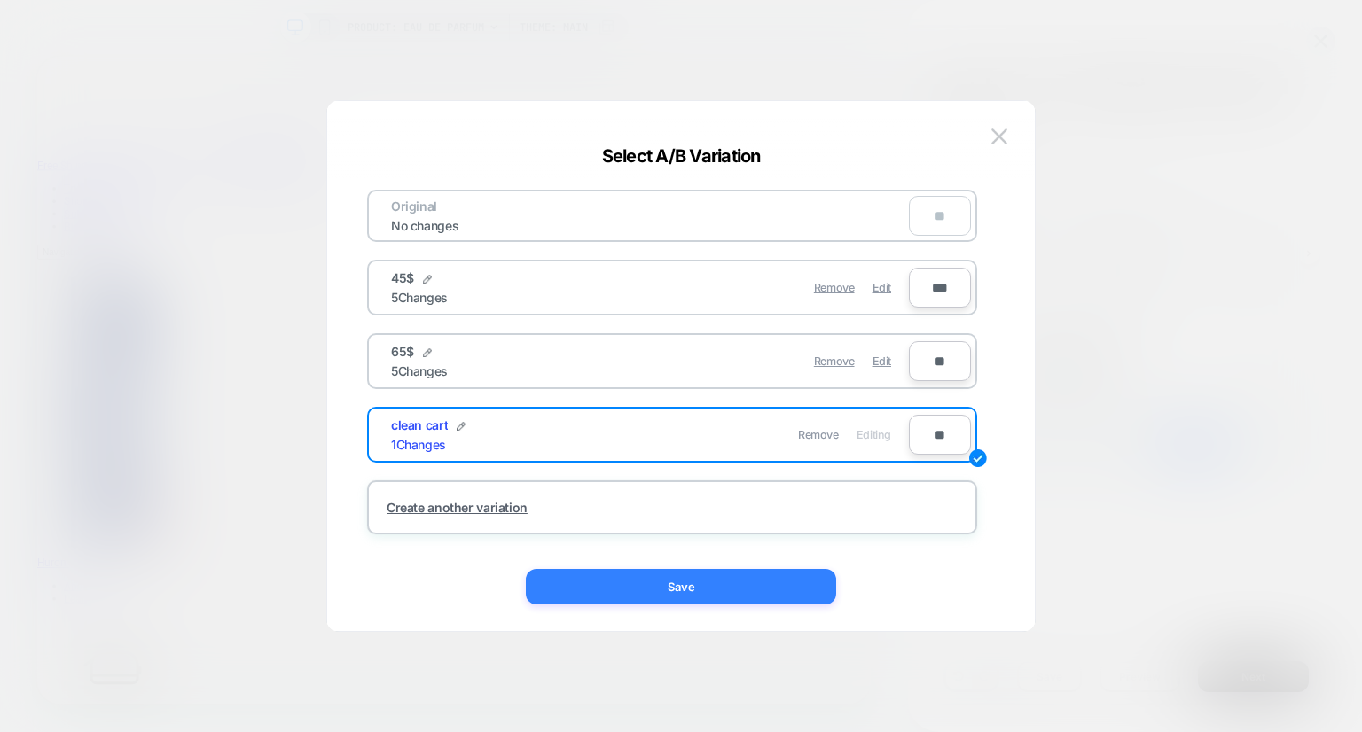
click at [687, 594] on button "Save" at bounding box center [681, 586] width 310 height 35
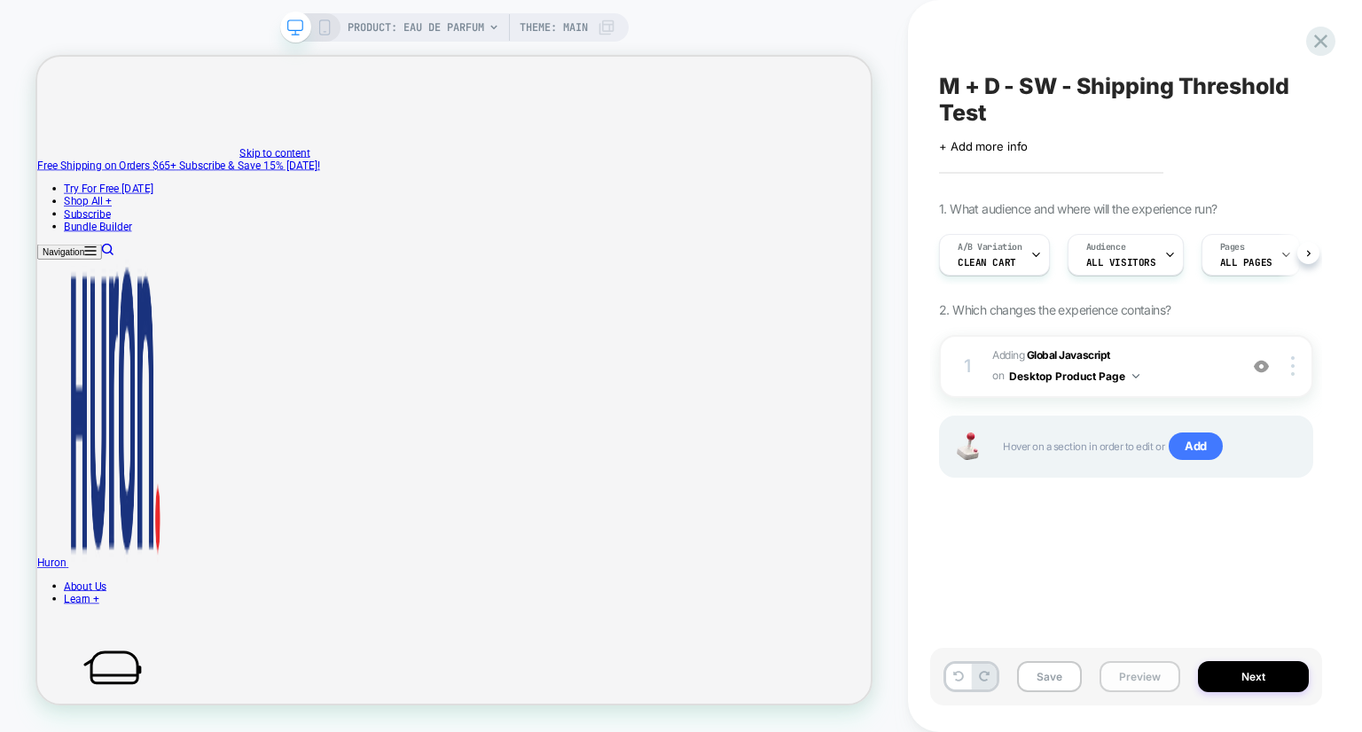
click at [1122, 671] on button "Preview" at bounding box center [1139, 676] width 81 height 31
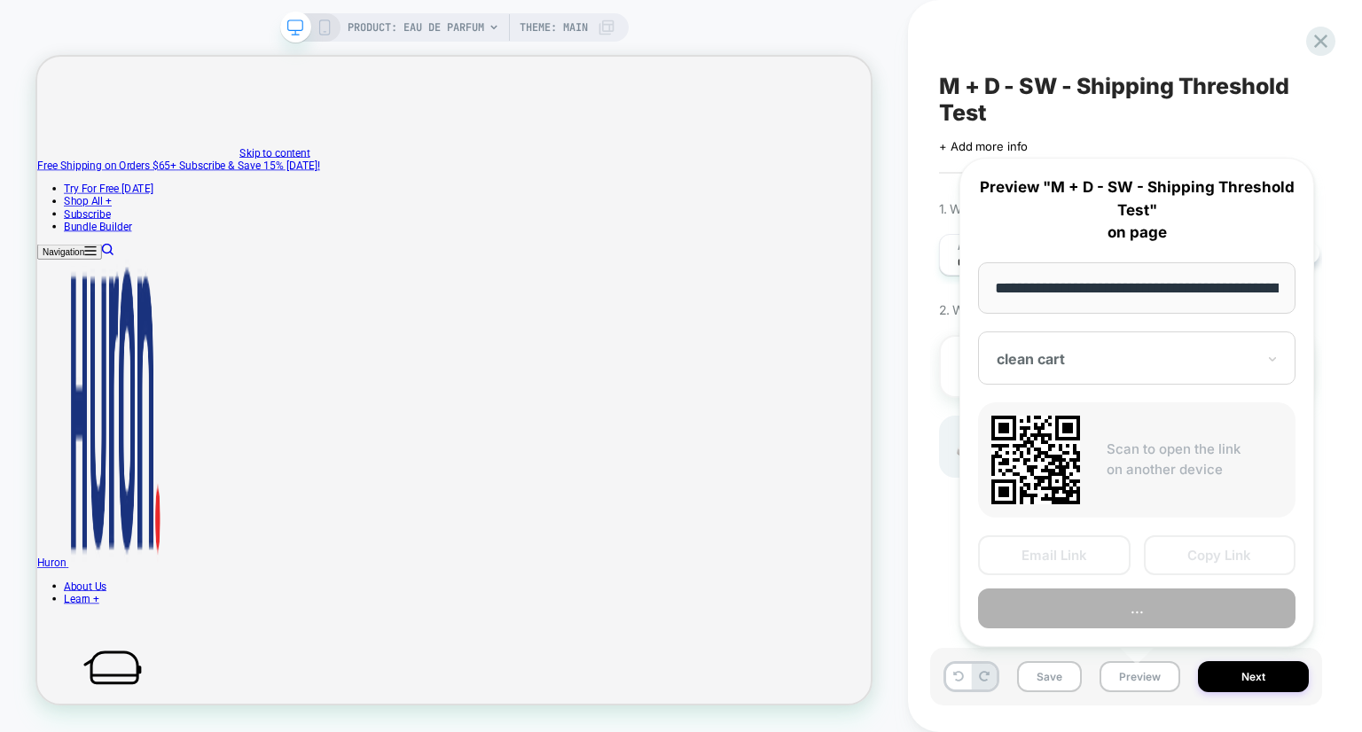
scroll to position [0, 187]
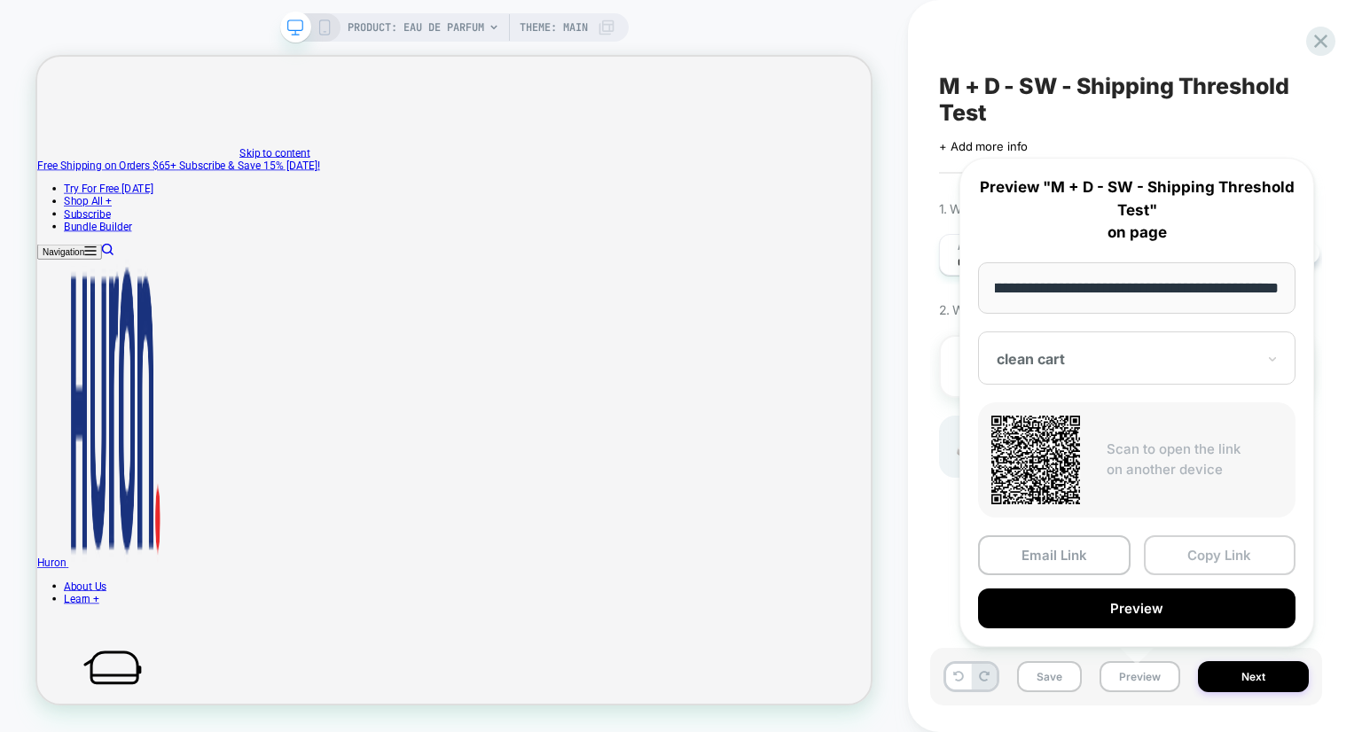
click at [1199, 558] on button "Copy Link" at bounding box center [1220, 556] width 153 height 40
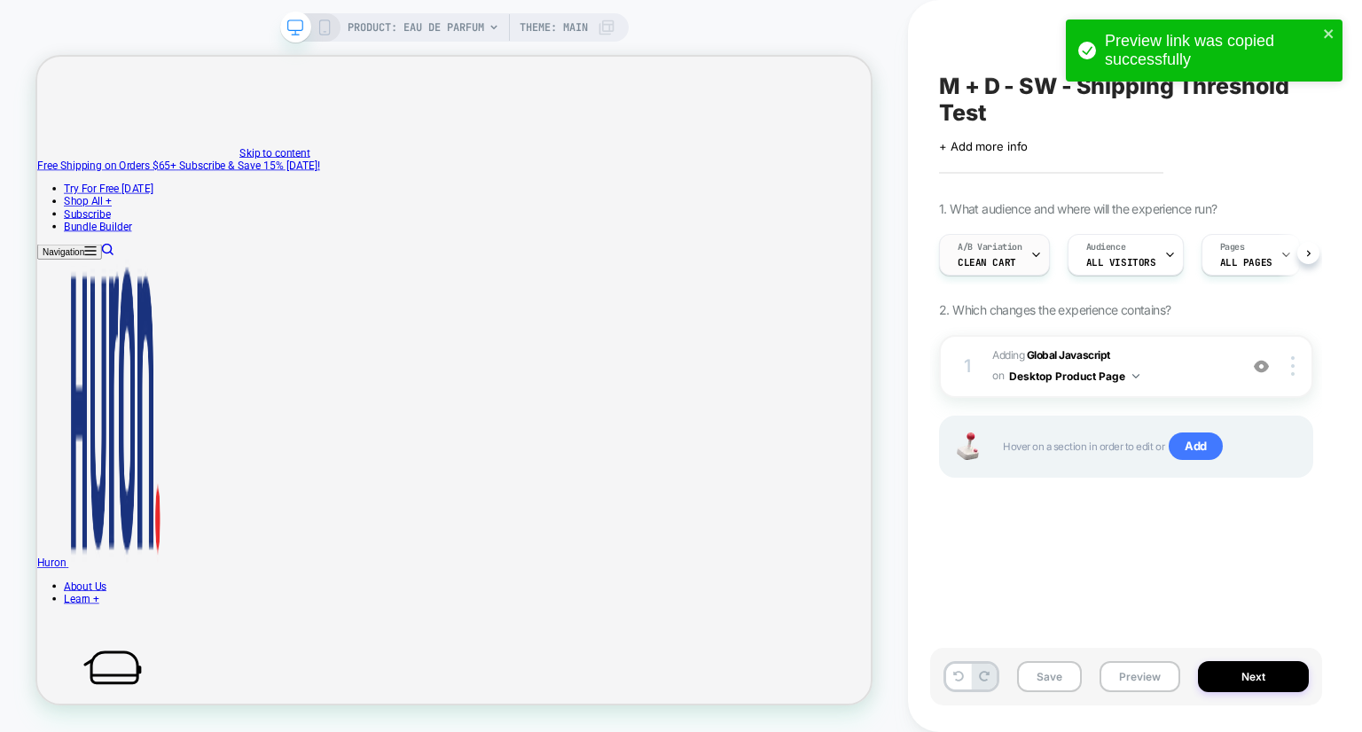
click at [1019, 260] on div "A/B Variation clean cart" at bounding box center [990, 255] width 100 height 40
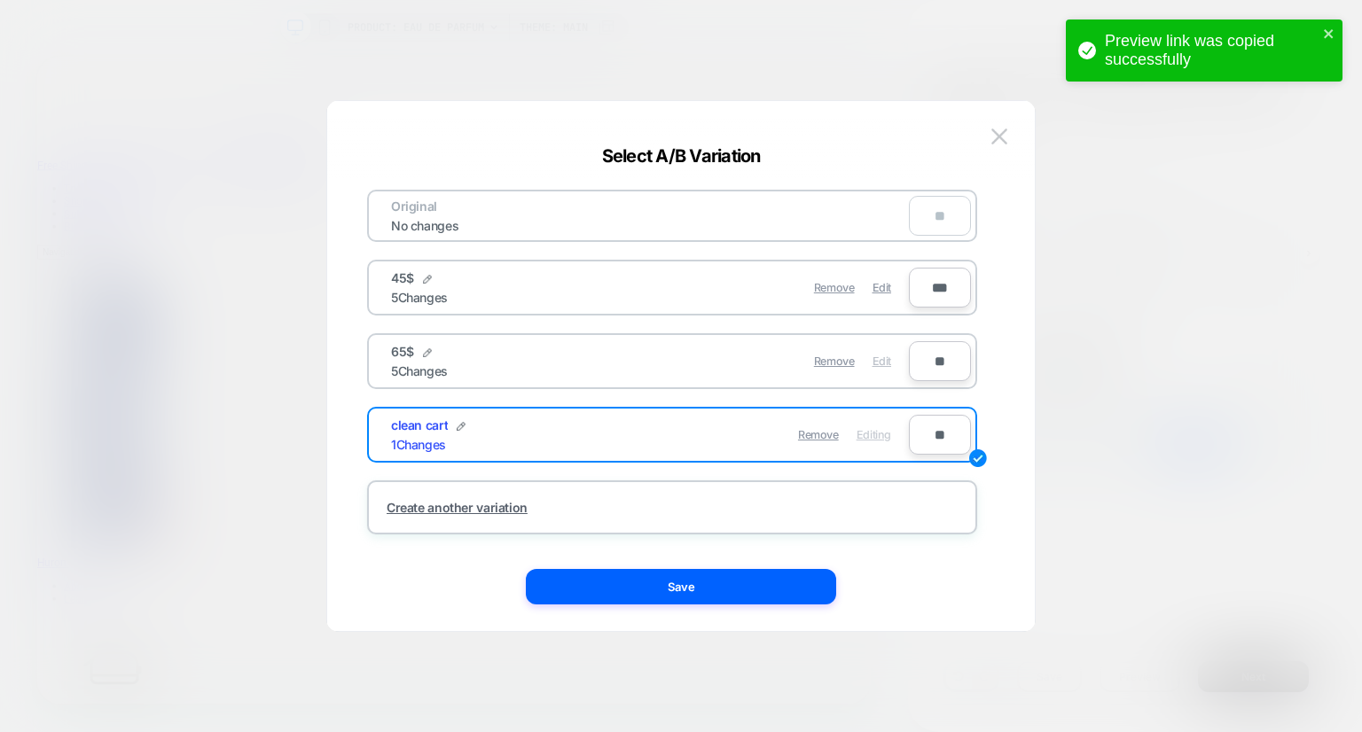
click at [885, 356] on span "Edit" at bounding box center [881, 361] width 19 height 13
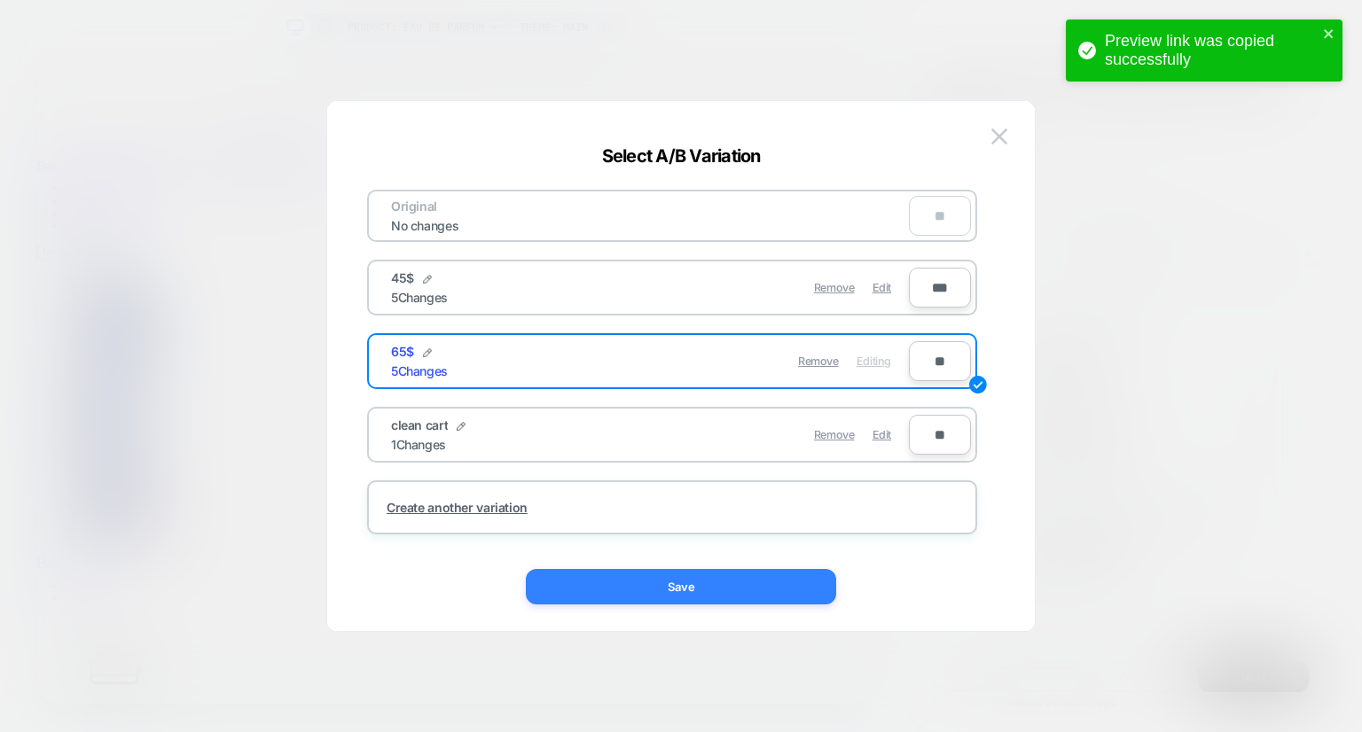
click at [698, 582] on button "Save" at bounding box center [681, 586] width 310 height 35
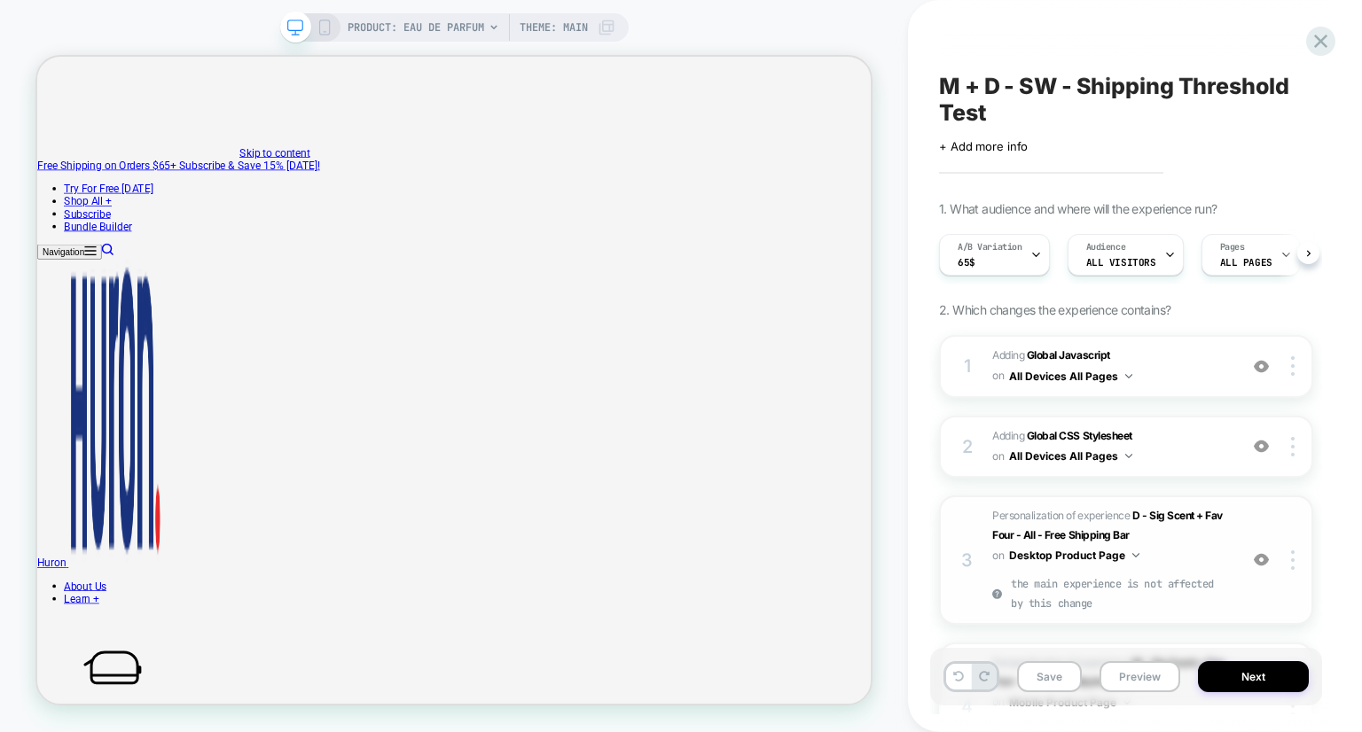
scroll to position [269, 0]
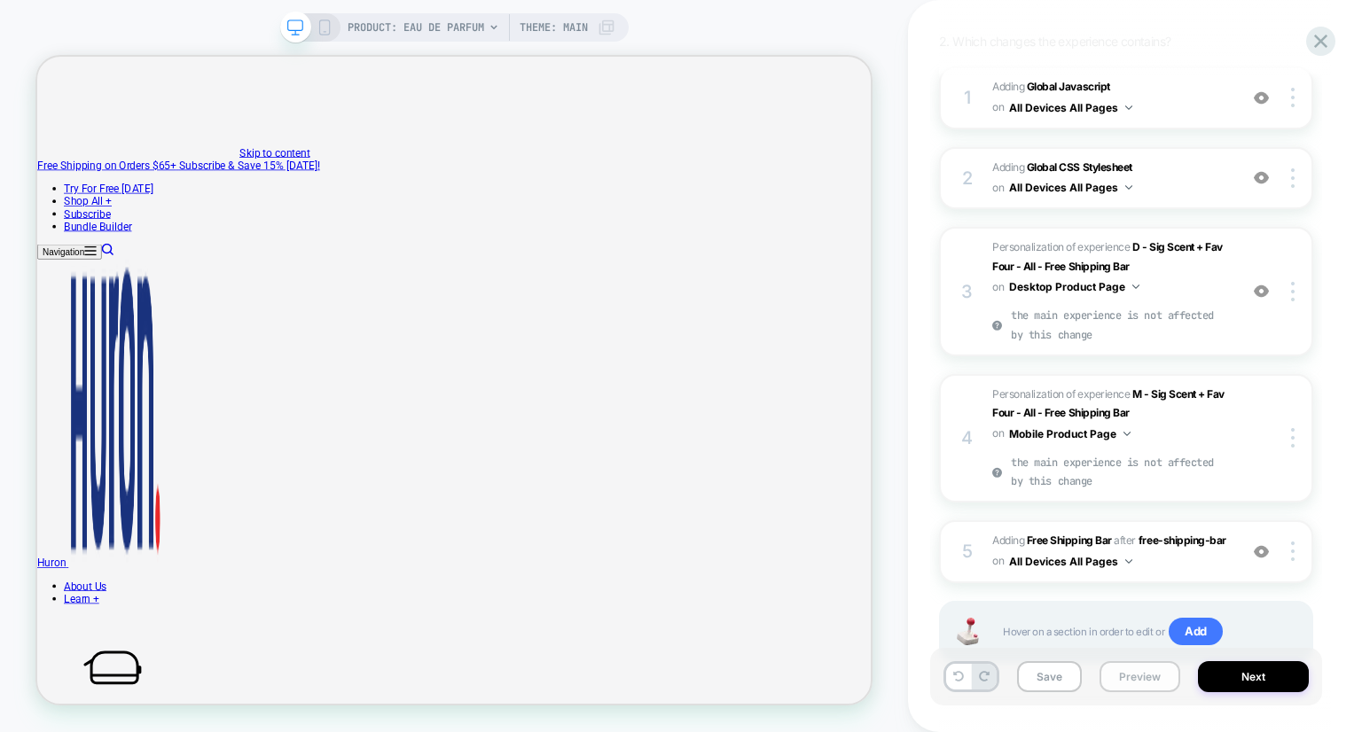
click at [1124, 669] on button "Preview" at bounding box center [1139, 676] width 81 height 31
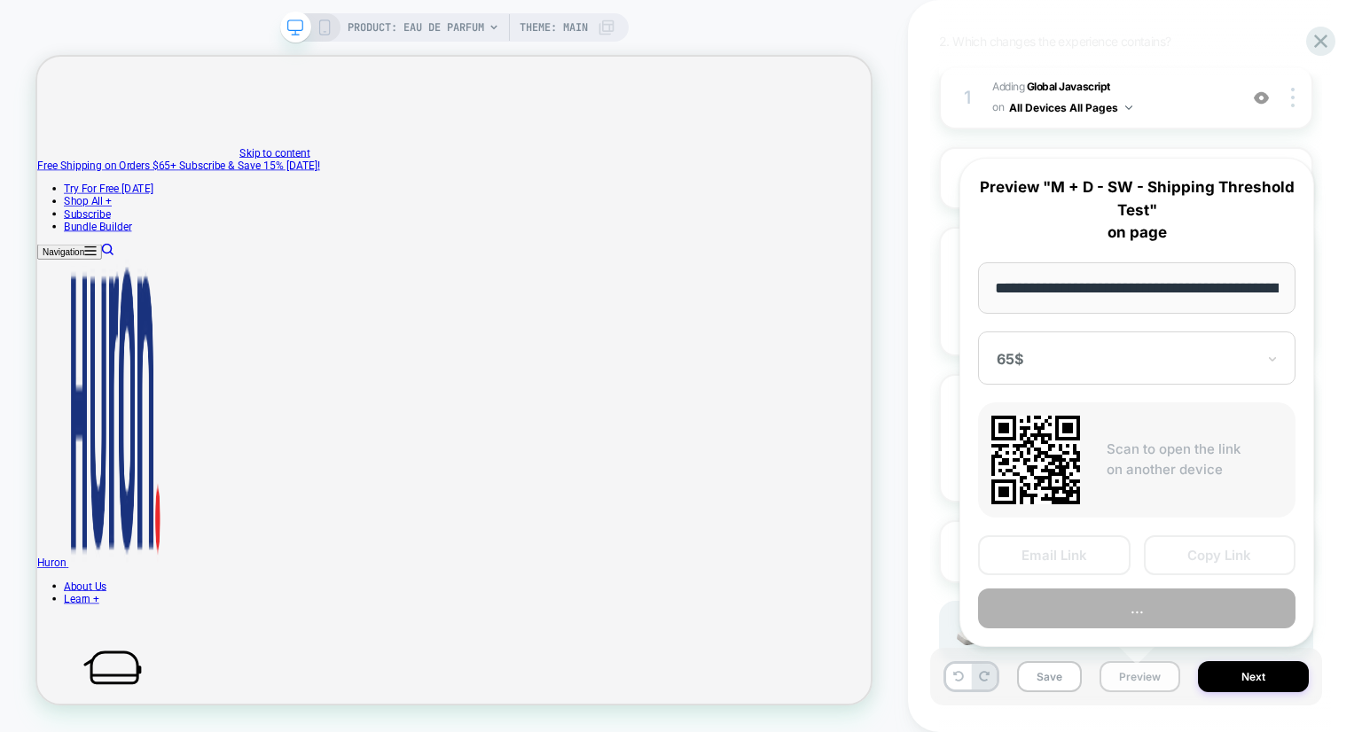
scroll to position [0, 187]
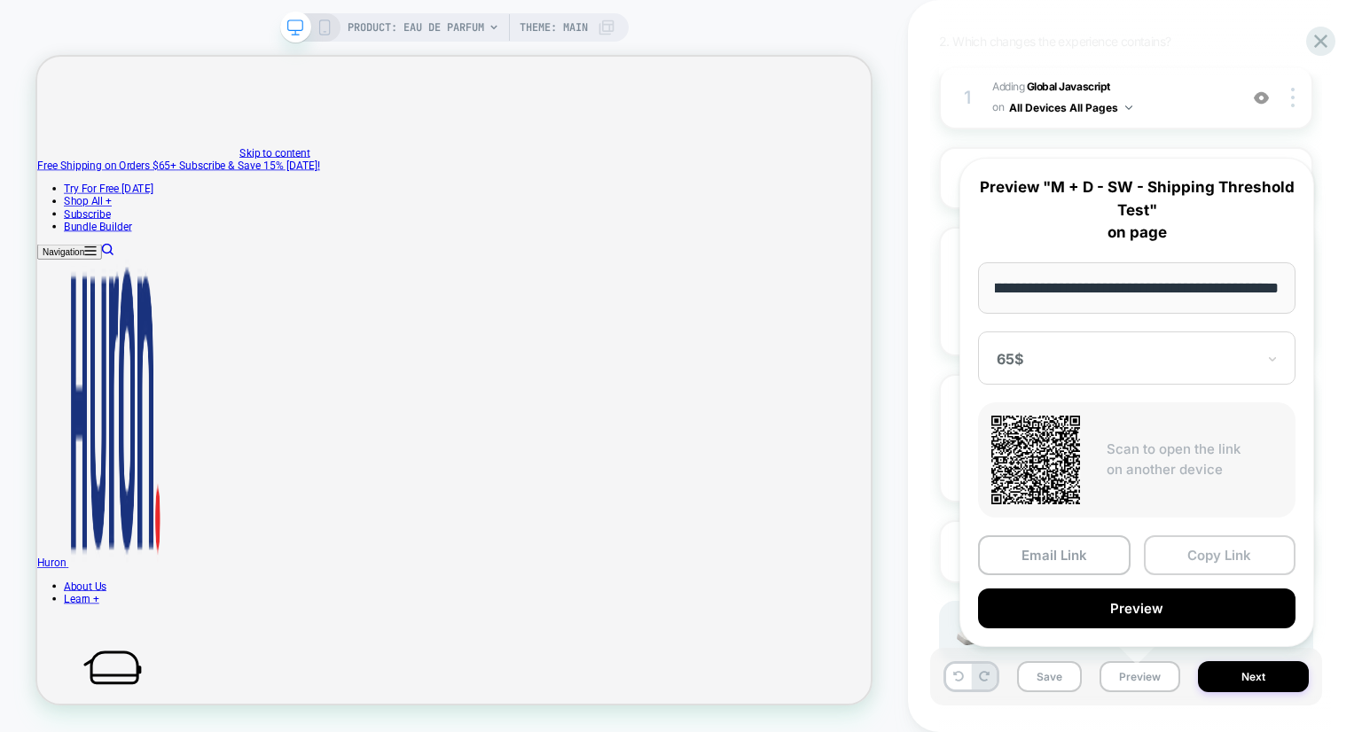
click at [1199, 541] on button "Copy Link" at bounding box center [1220, 556] width 153 height 40
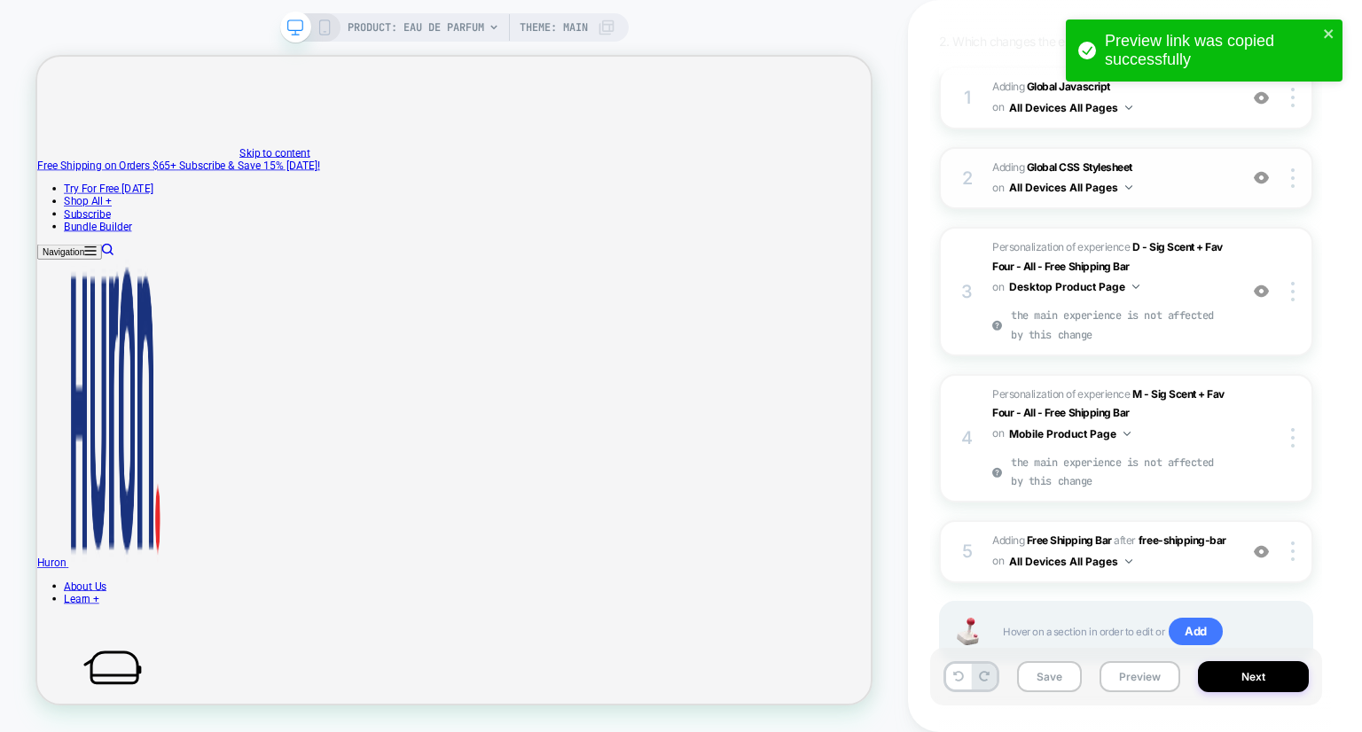
scroll to position [0, 0]
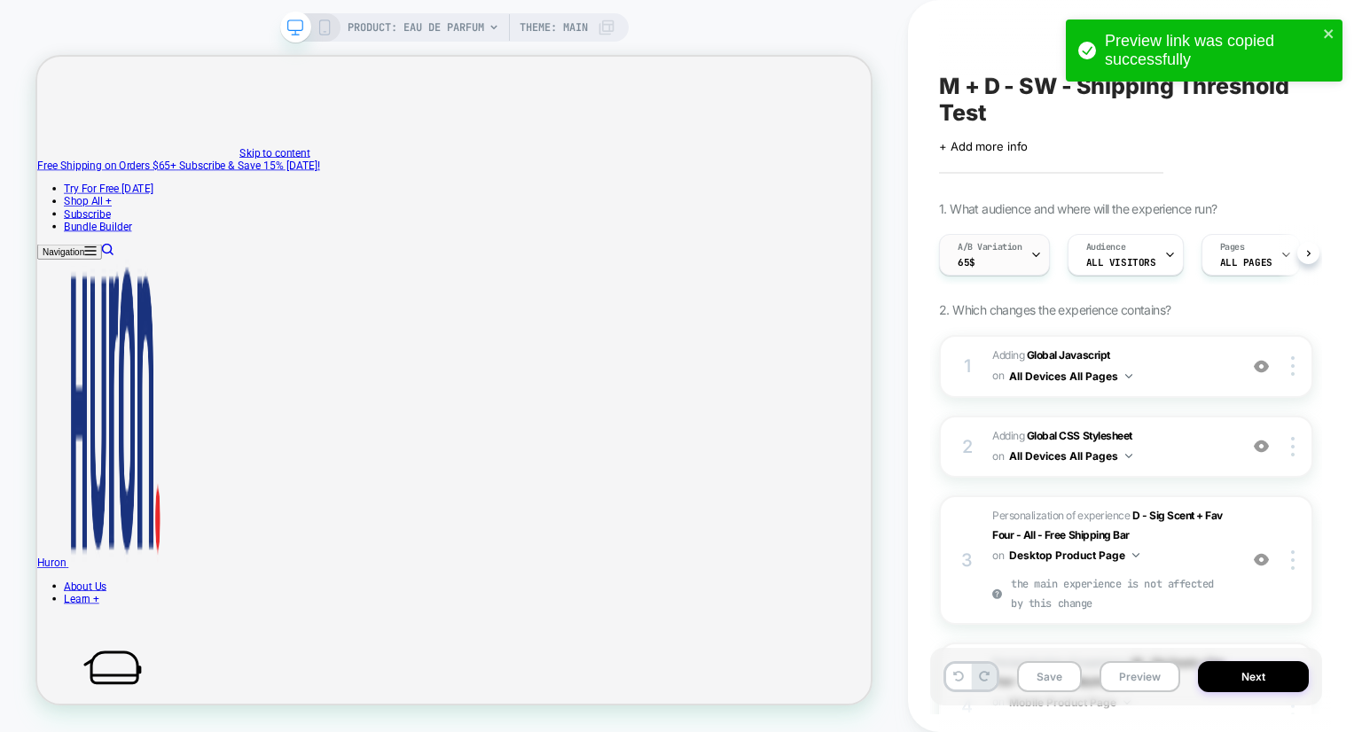
click at [1013, 263] on div "A/B Variation 65$" at bounding box center [990, 255] width 100 height 40
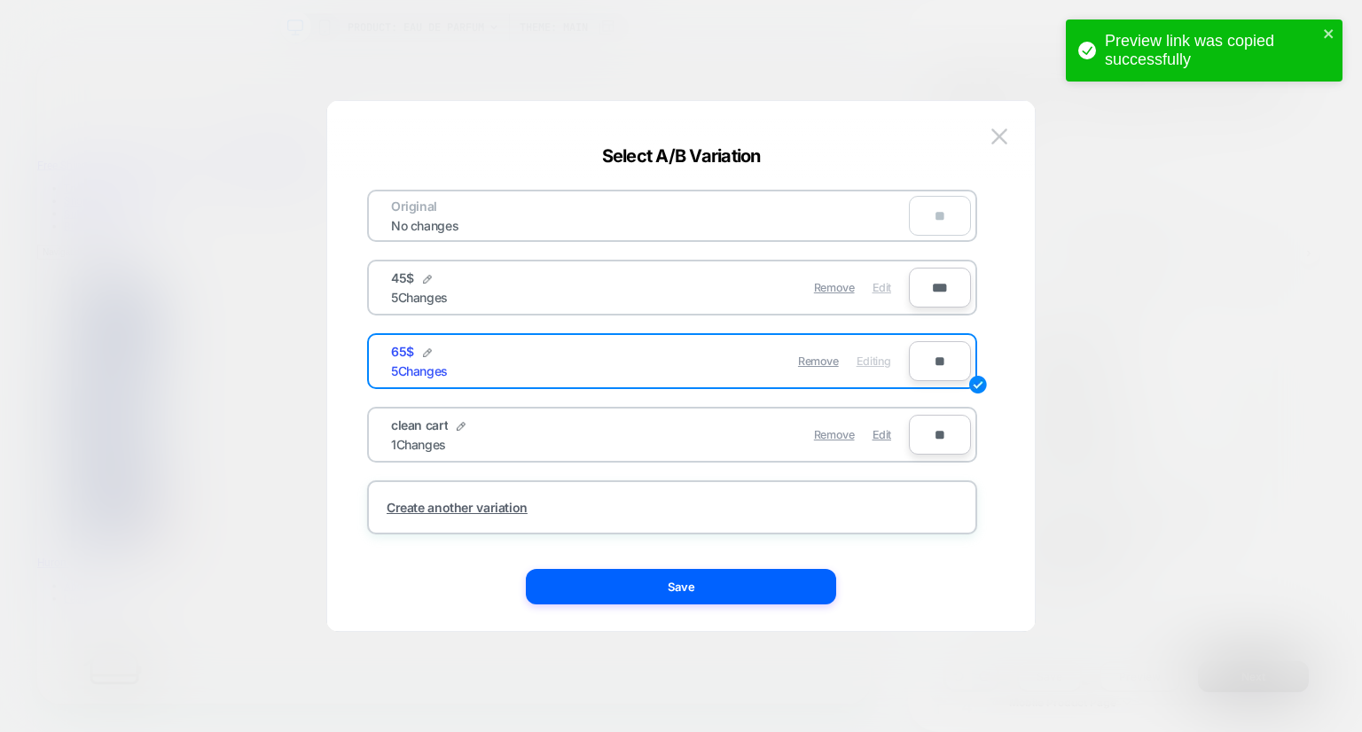
click at [887, 289] on span "Edit" at bounding box center [881, 287] width 19 height 13
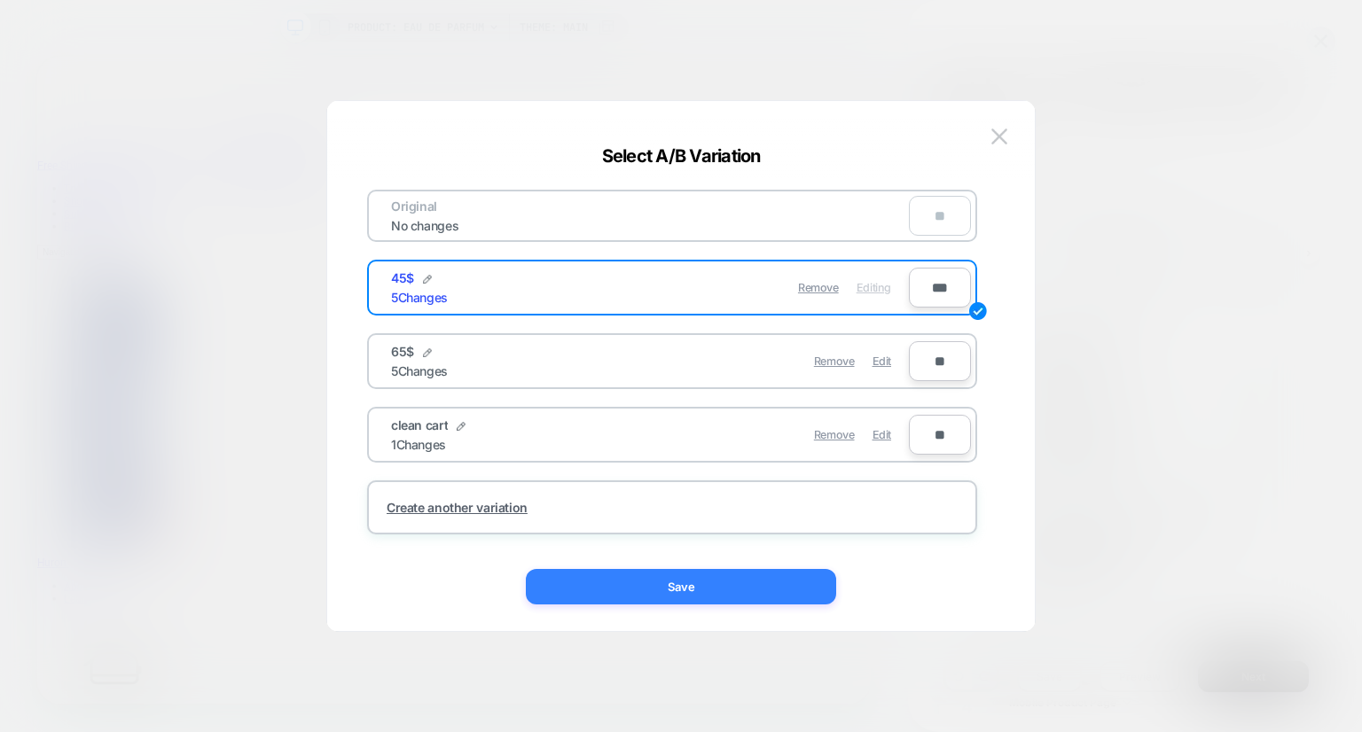
click at [708, 585] on button "Save" at bounding box center [681, 586] width 310 height 35
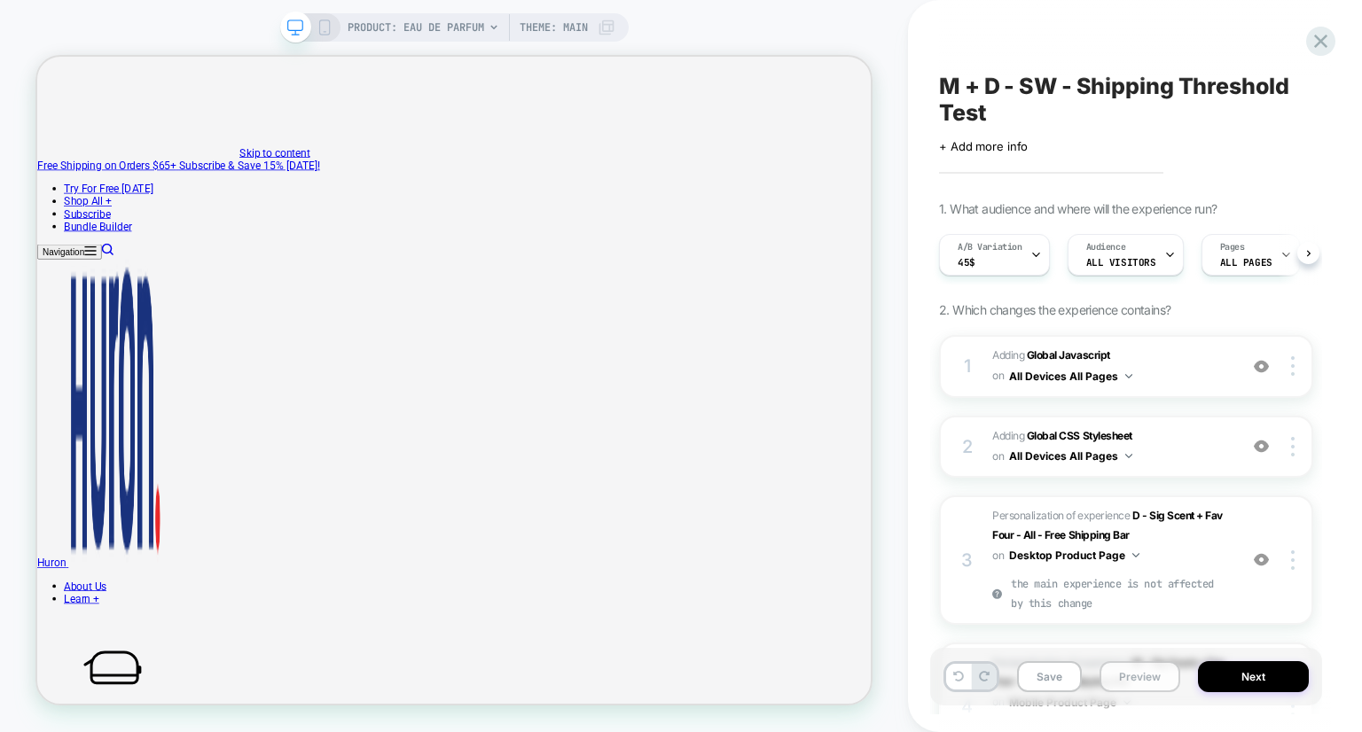
click at [1134, 685] on button "Preview" at bounding box center [1139, 676] width 81 height 31
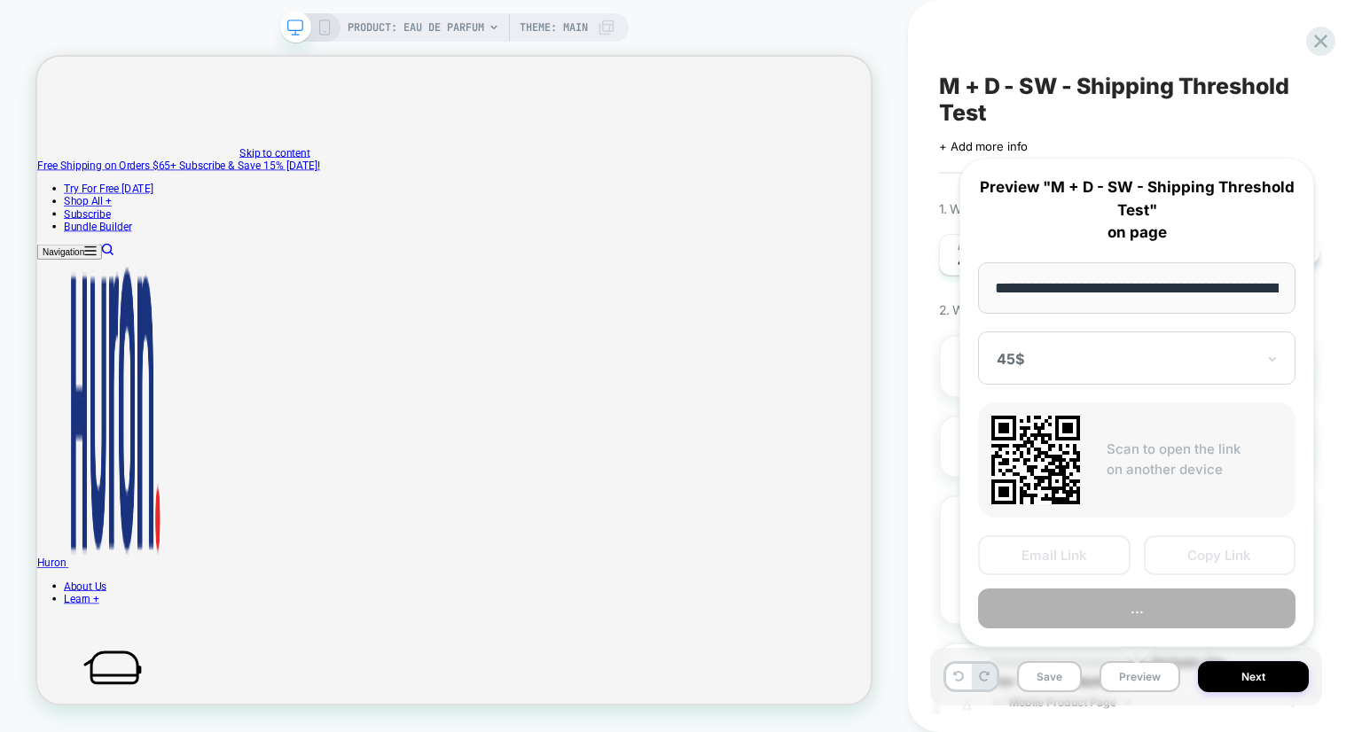
scroll to position [0, 187]
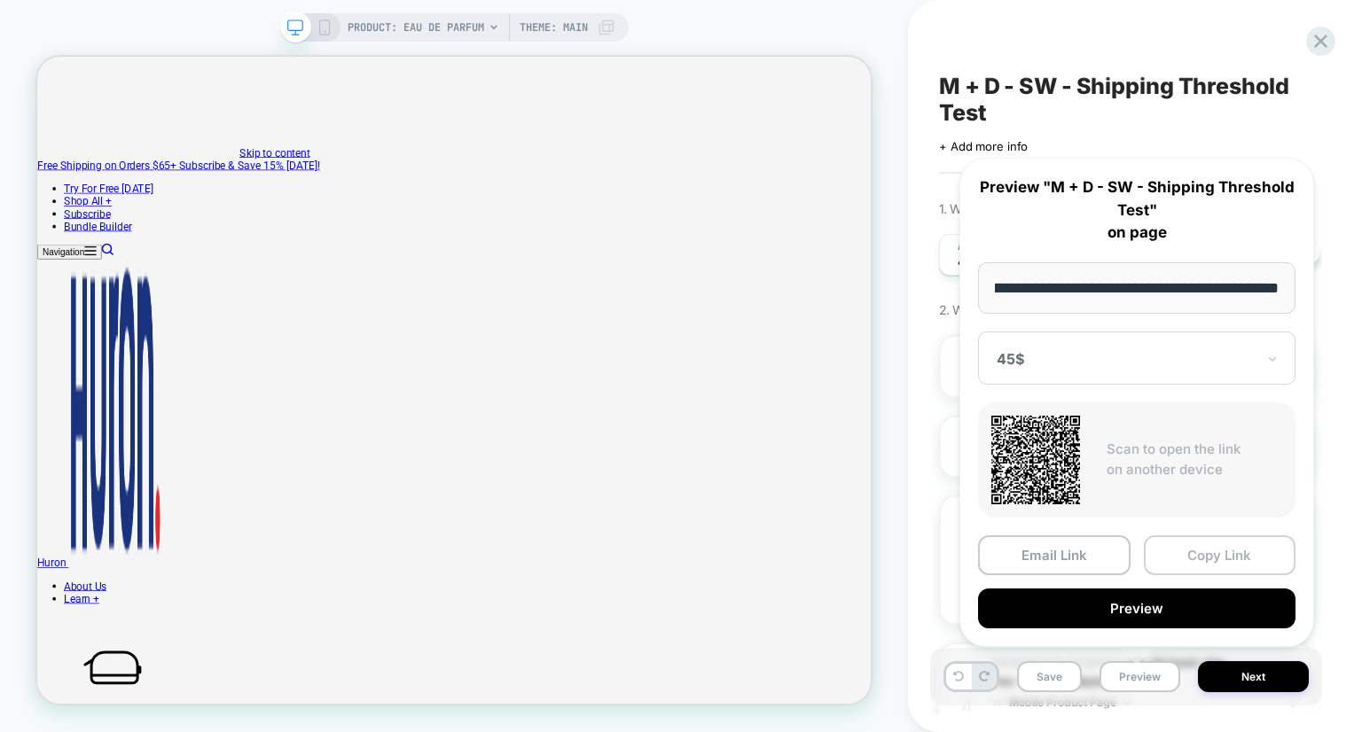
click at [1189, 556] on button "Copy Link" at bounding box center [1220, 556] width 153 height 40
